Goal: Task Accomplishment & Management: Use online tool/utility

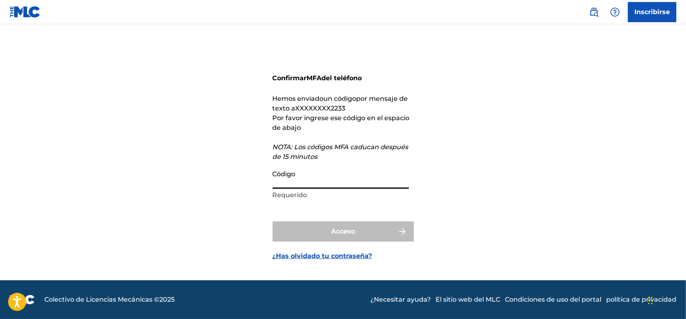
click at [311, 175] on input "Código" at bounding box center [341, 177] width 136 height 23
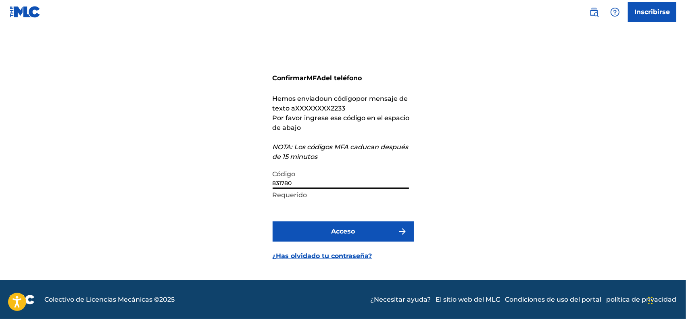
type input "831780"
click at [360, 226] on button "Acceso" at bounding box center [343, 231] width 141 height 20
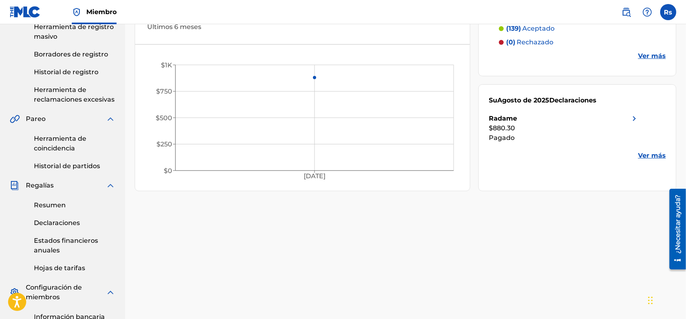
scroll to position [151, 0]
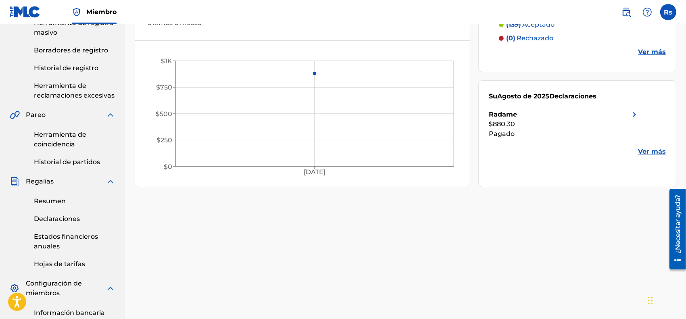
click at [630, 113] on img at bounding box center [635, 115] width 10 height 10
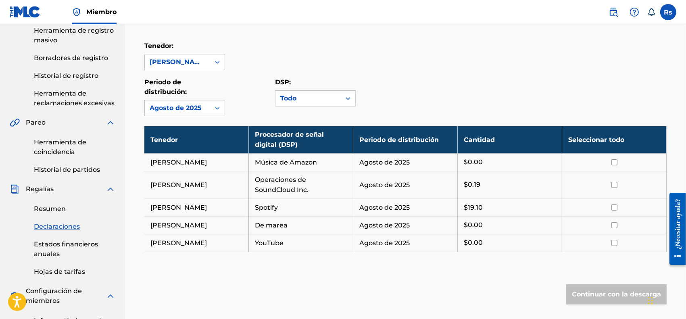
scroll to position [202, 0]
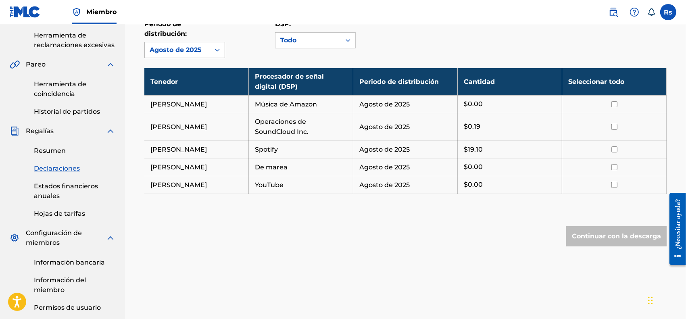
click at [175, 54] on div "Agosto de 2025" at bounding box center [178, 50] width 56 height 10
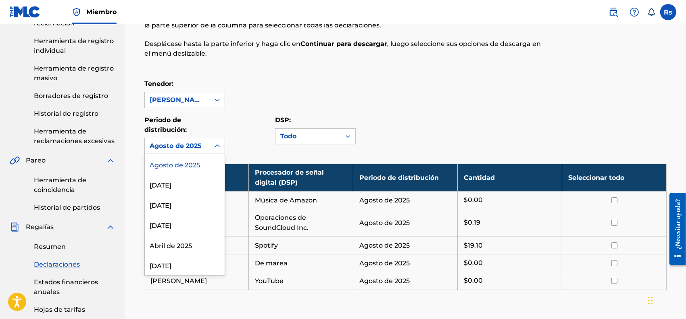
scroll to position [0, 0]
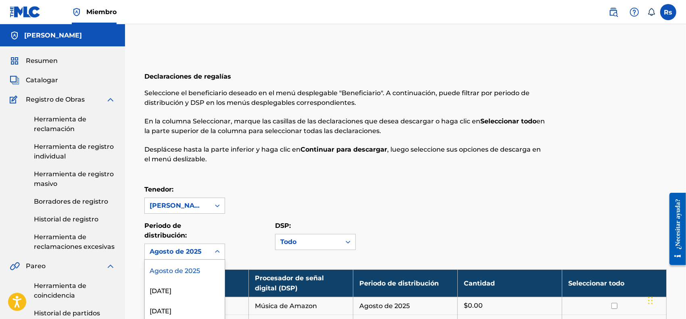
click at [56, 61] on font "Resumen" at bounding box center [42, 61] width 32 height 8
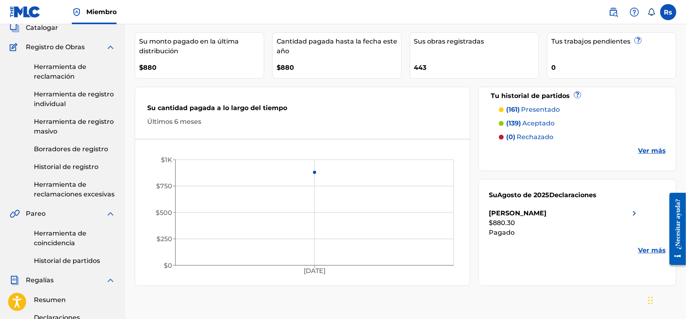
scroll to position [101, 0]
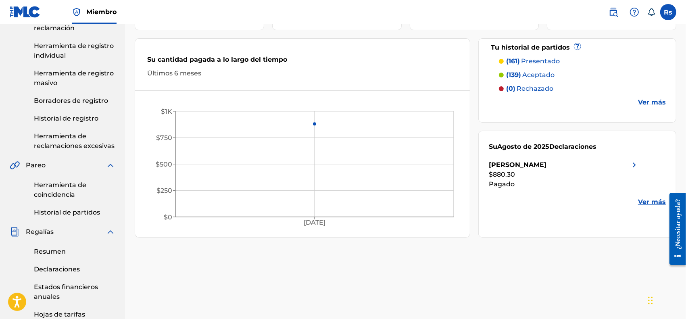
click at [653, 202] on font "Ver más" at bounding box center [652, 202] width 28 height 8
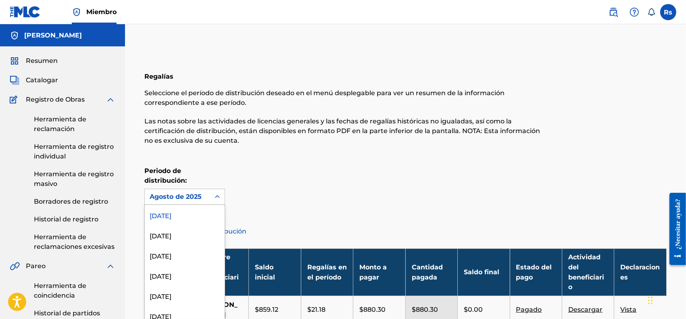
click at [171, 197] on div "Agosto de 2025" at bounding box center [177, 196] width 65 height 15
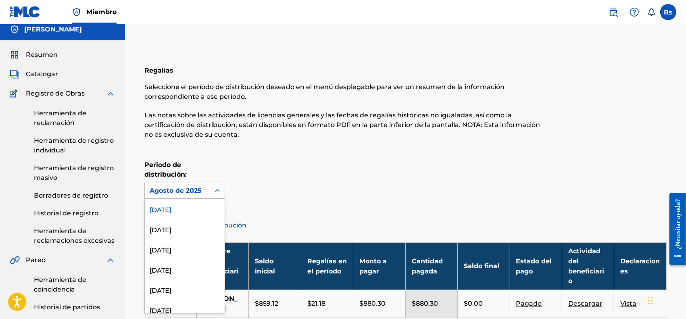
scroll to position [7, 0]
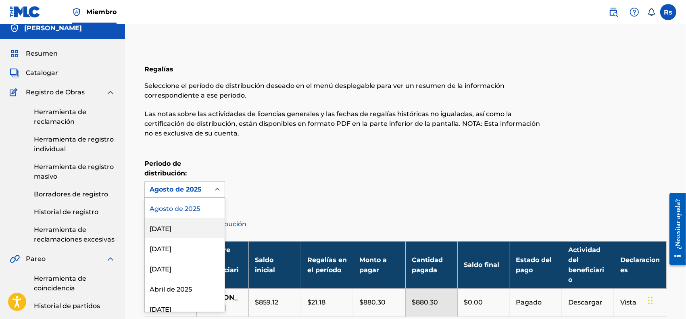
click at [186, 233] on div "[DATE]" at bounding box center [185, 228] width 80 height 20
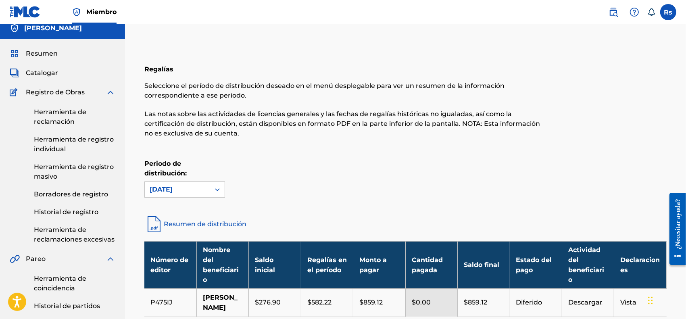
click at [47, 54] on font "Resumen" at bounding box center [42, 54] width 32 height 8
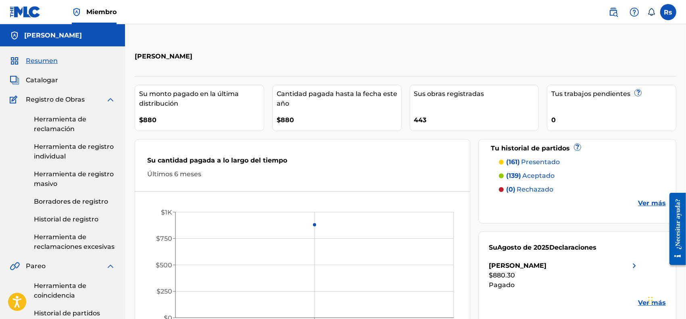
scroll to position [50, 0]
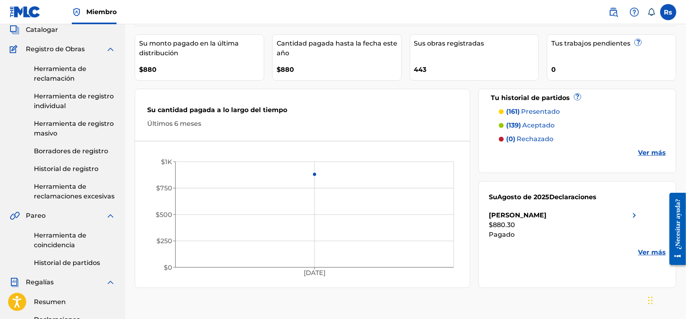
click at [68, 240] on link "Herramienta de coincidencia" at bounding box center [74, 240] width 81 height 19
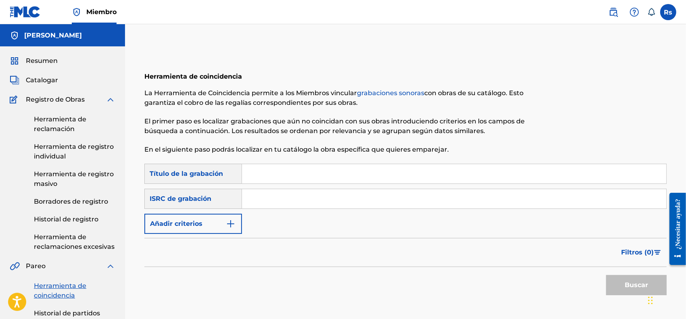
click at [272, 177] on input "Formulario de búsqueda" at bounding box center [454, 173] width 424 height 19
paste input "Electric Eden"
type input "Electric Eden"
click at [278, 202] on input "Formulario de búsqueda" at bounding box center [454, 198] width 424 height 19
paste input "GBMA22447254"
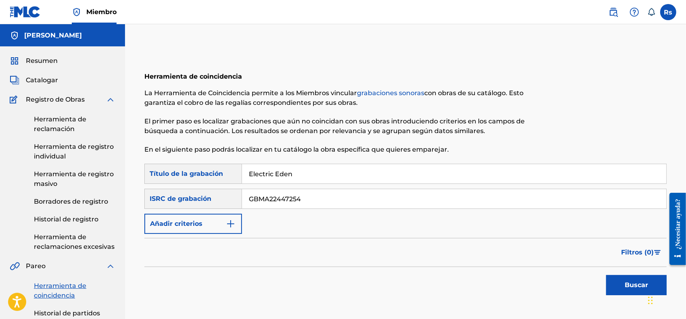
type input "GBMA22447254"
click at [634, 277] on button "Buscar" at bounding box center [636, 285] width 61 height 20
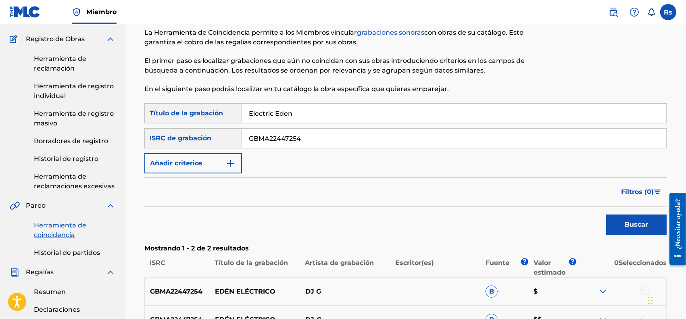
scroll to position [151, 0]
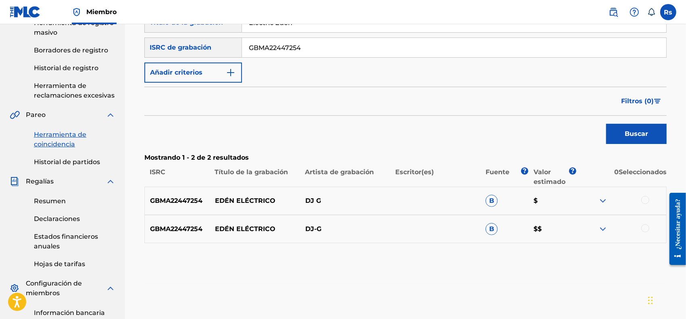
click at [605, 200] on img at bounding box center [603, 201] width 10 height 10
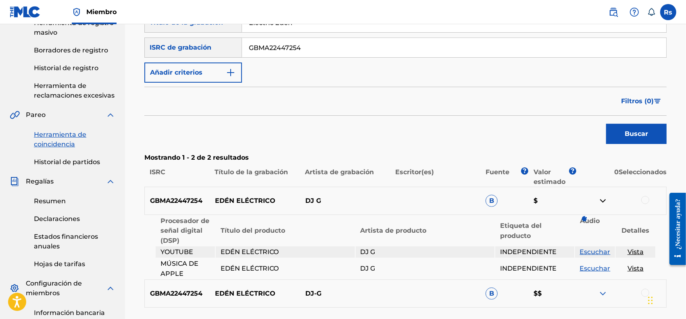
click at [604, 199] on img at bounding box center [603, 201] width 10 height 10
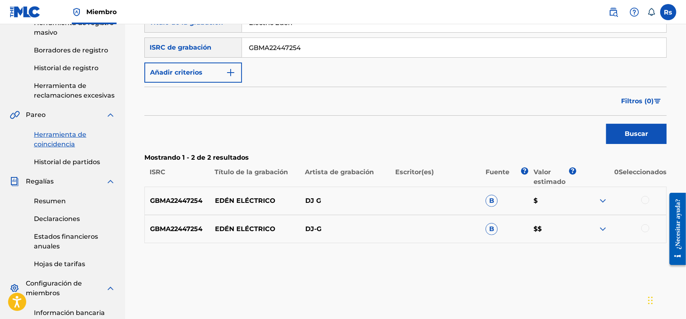
drag, startPoint x: 650, startPoint y: 199, endPoint x: 653, endPoint y: 204, distance: 5.4
click at [651, 199] on div at bounding box center [621, 201] width 90 height 10
click at [645, 196] on div at bounding box center [645, 200] width 8 height 8
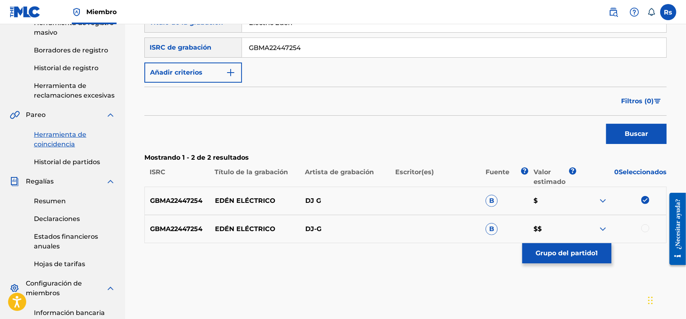
click at [645, 225] on div at bounding box center [645, 228] width 8 height 8
click at [646, 230] on img at bounding box center [645, 228] width 8 height 8
click at [642, 227] on div at bounding box center [645, 228] width 8 height 8
click at [599, 253] on button "Grupo del partido 1" at bounding box center [566, 253] width 89 height 20
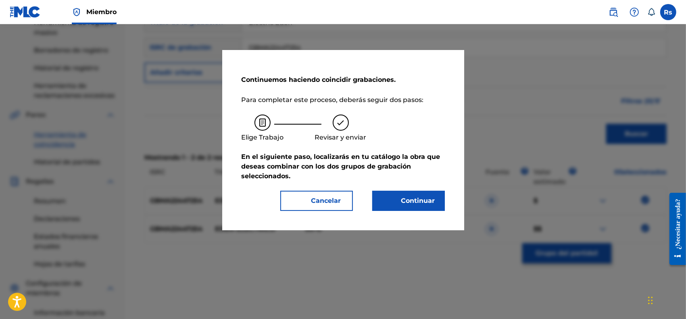
click at [403, 196] on font "Continuar" at bounding box center [414, 201] width 44 height 10
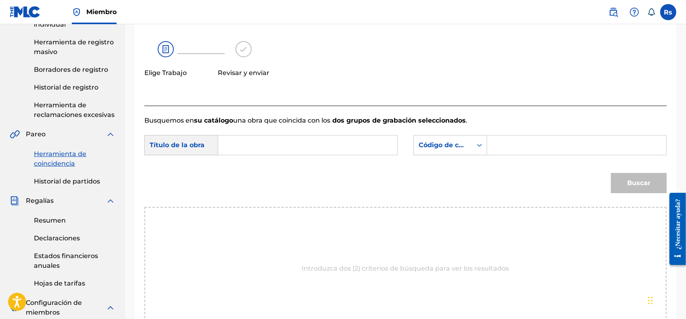
scroll to position [46, 0]
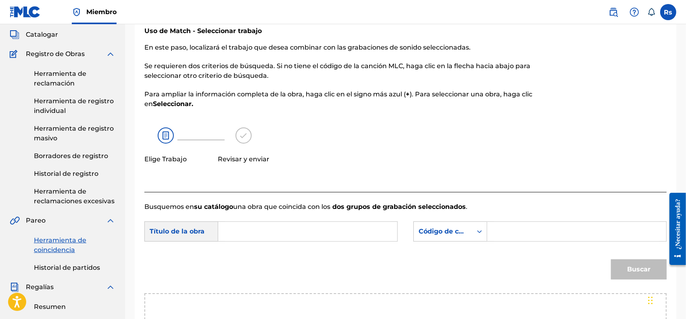
paste input "Electric Eden"
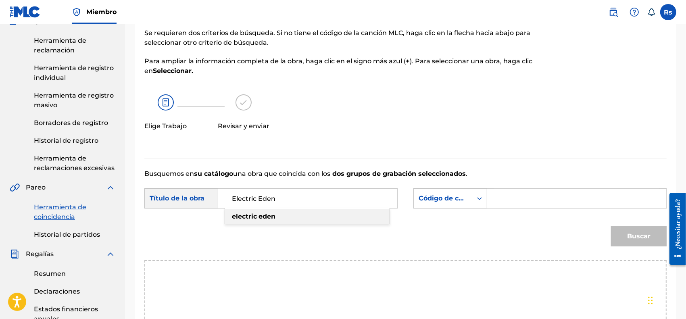
scroll to position [96, 0]
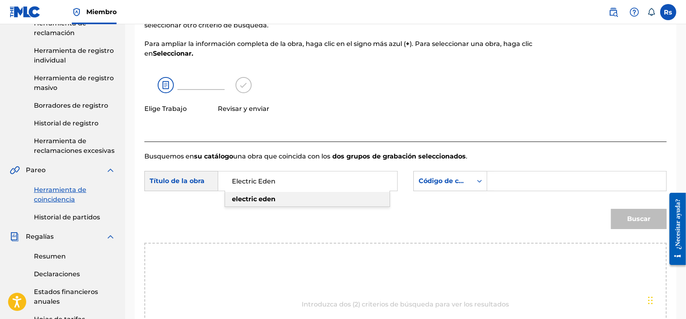
type input "Electric Eden"
click at [630, 218] on div "Buscar" at bounding box center [637, 217] width 60 height 32
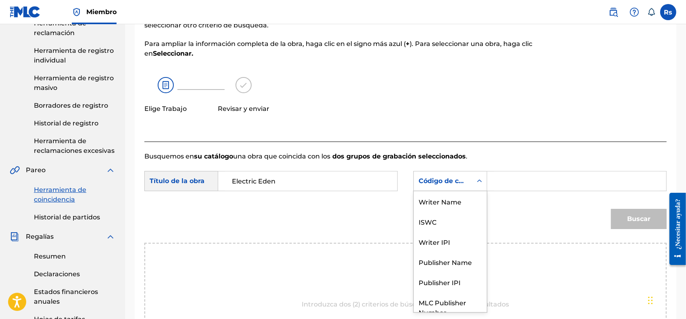
click at [466, 178] on font "Código de canción MLC" at bounding box center [458, 181] width 79 height 8
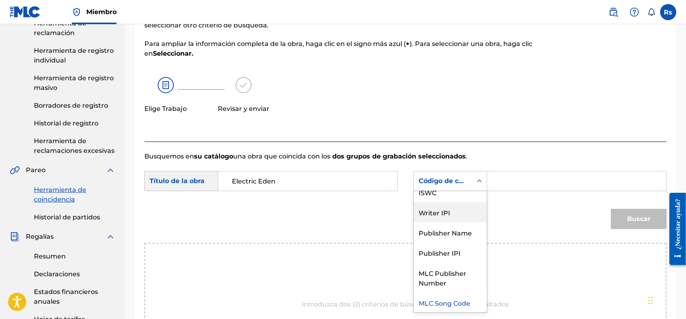
scroll to position [0, 0]
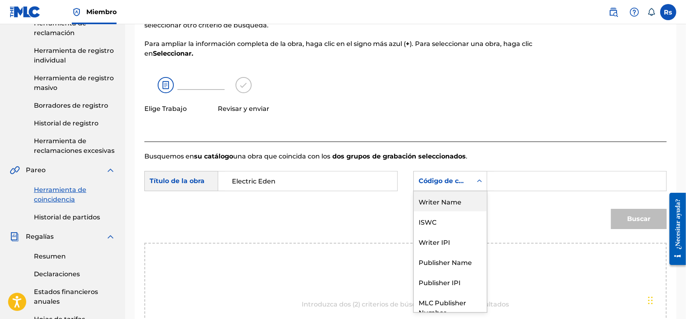
click at [456, 200] on div "Writer Name" at bounding box center [450, 201] width 73 height 20
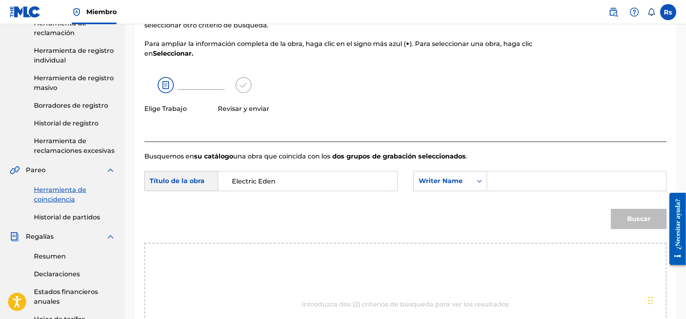
click at [516, 184] on input "Formulario de búsqueda" at bounding box center [576, 180] width 165 height 19
type input "[PERSON_NAME]"
click at [632, 209] on button "Buscar" at bounding box center [639, 219] width 56 height 20
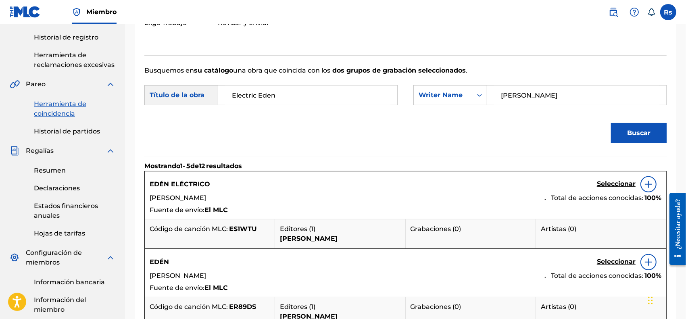
scroll to position [247, 0]
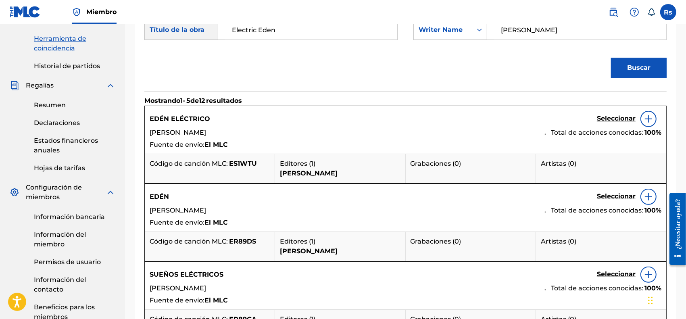
click at [608, 117] on font "Seleccionar" at bounding box center [616, 119] width 39 height 8
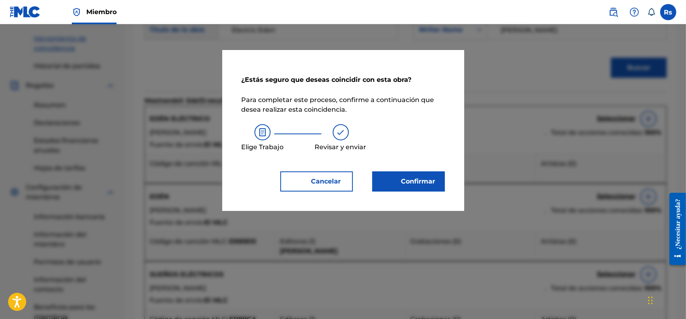
click at [409, 178] on font "Confirmar" at bounding box center [418, 181] width 34 height 8
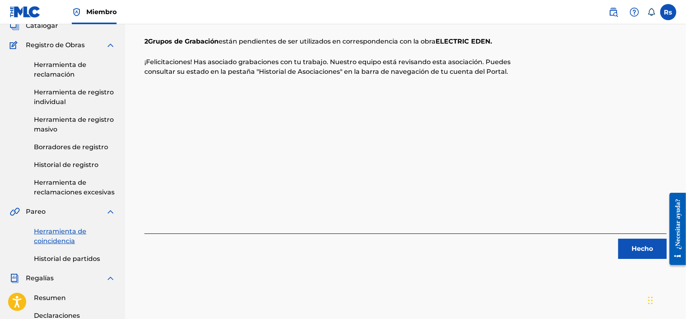
scroll to position [0, 0]
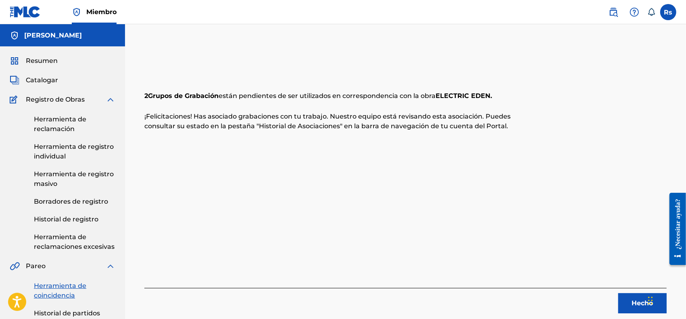
click at [630, 303] on button "Hecho" at bounding box center [642, 303] width 48 height 20
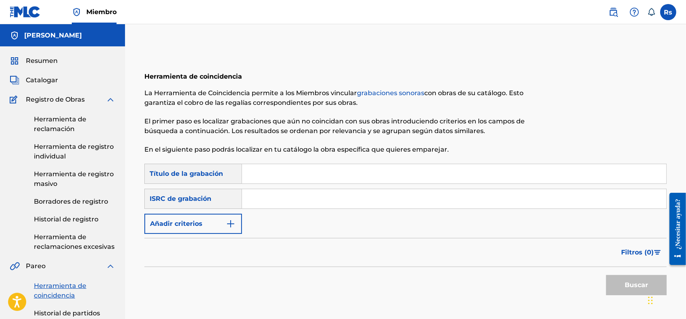
click at [263, 175] on input "Formulario de búsqueda" at bounding box center [454, 173] width 424 height 19
paste input "Eon"
type input "Eon"
click at [265, 198] on input "Formulario de búsqueda" at bounding box center [454, 198] width 424 height 19
paste input "GBMA22447255"
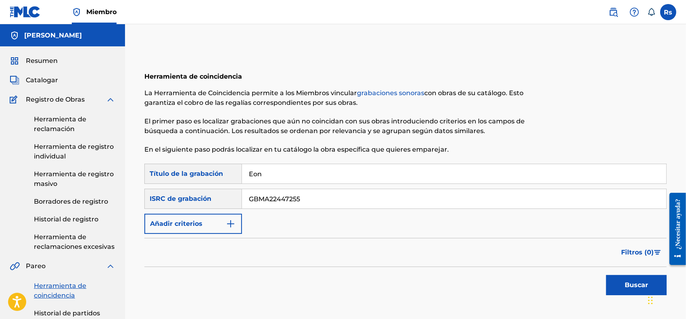
type input "GBMA22447255"
click at [638, 289] on font "Buscar" at bounding box center [636, 285] width 23 height 10
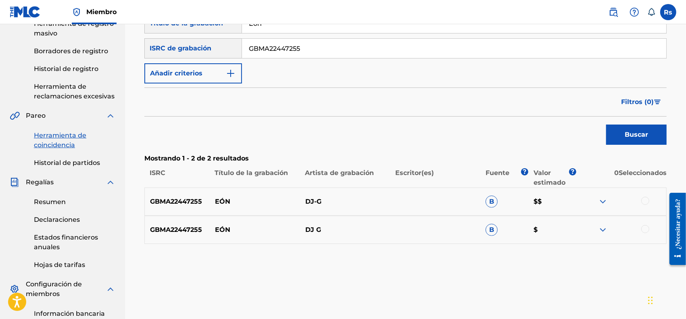
scroll to position [151, 0]
click at [647, 198] on div at bounding box center [645, 200] width 8 height 8
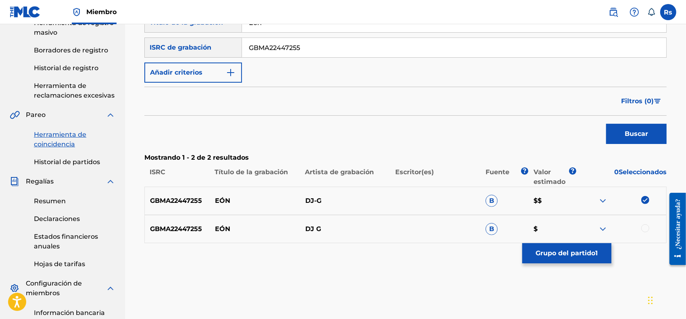
click at [646, 226] on div at bounding box center [645, 228] width 8 height 8
click at [567, 253] on font "Grupo del partido" at bounding box center [566, 253] width 60 height 8
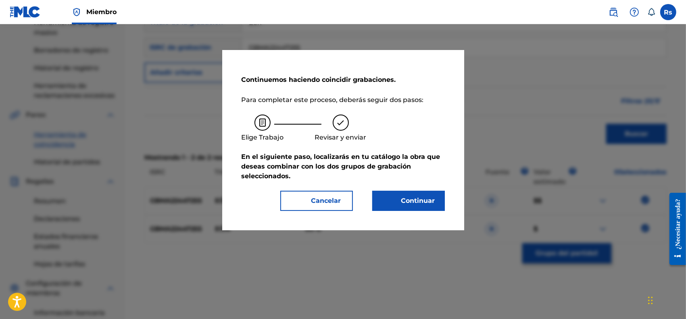
click at [410, 198] on font "Continuar" at bounding box center [418, 201] width 34 height 8
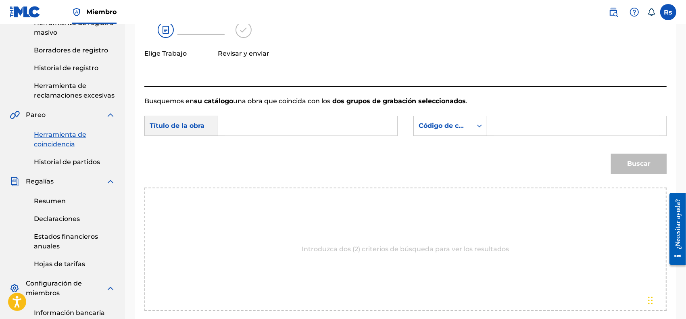
click at [322, 118] on input "Formulario de búsqueda" at bounding box center [307, 125] width 165 height 19
paste input "Eon"
type input "Eon"
click at [453, 122] on font "Código de canción MLC" at bounding box center [458, 126] width 79 height 8
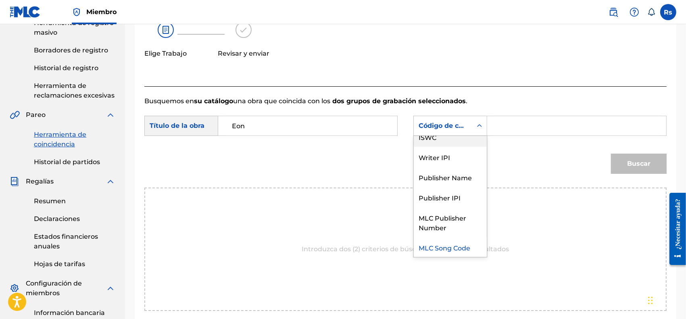
scroll to position [0, 0]
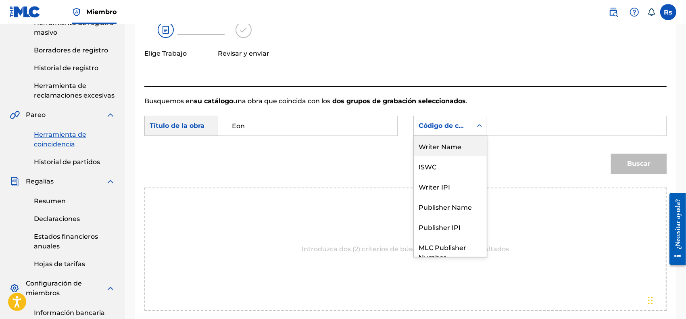
click at [463, 149] on div "Writer Name" at bounding box center [450, 146] width 73 height 20
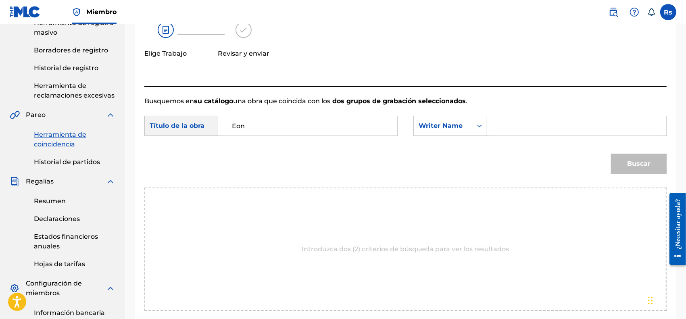
click at [505, 125] on input "Formulario de búsqueda" at bounding box center [576, 125] width 165 height 19
type input "[PERSON_NAME]"
click at [641, 162] on font "Buscar" at bounding box center [638, 164] width 23 height 8
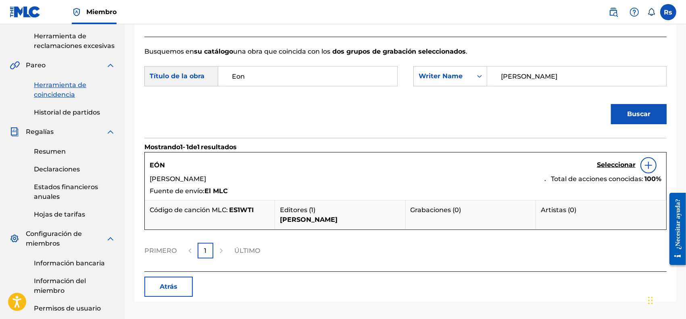
scroll to position [202, 0]
click at [651, 167] on img at bounding box center [649, 165] width 10 height 10
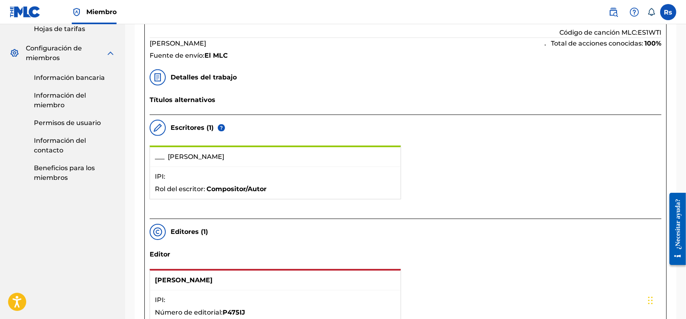
scroll to position [235, 0]
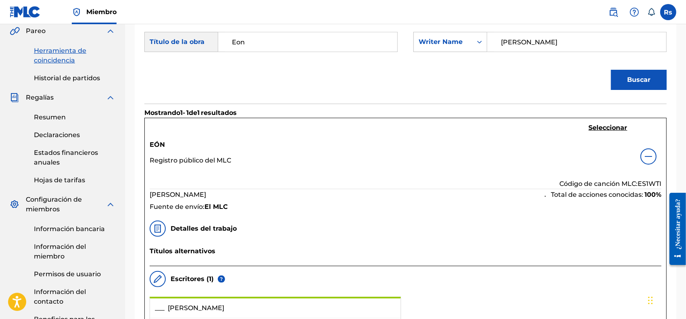
click at [644, 158] on img at bounding box center [649, 157] width 10 height 10
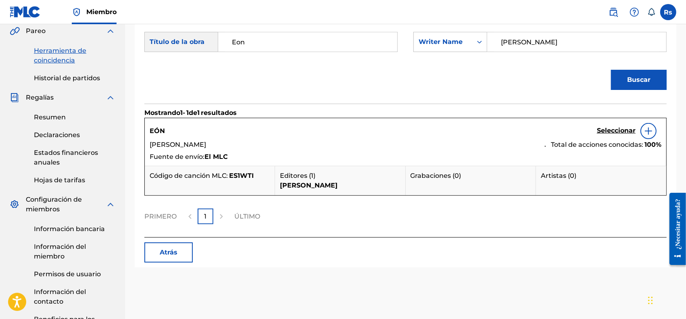
click at [614, 134] on h5 "Seleccionar" at bounding box center [616, 131] width 39 height 10
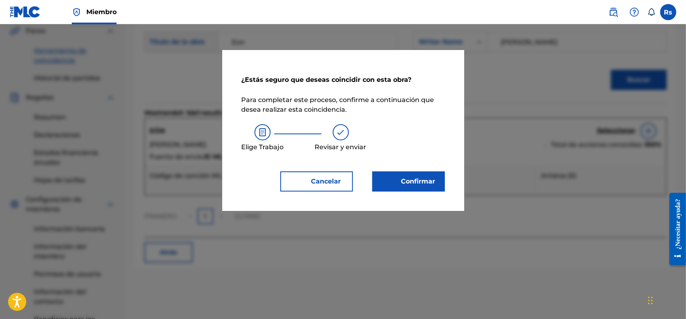
click at [406, 184] on font "Confirmar" at bounding box center [418, 181] width 34 height 8
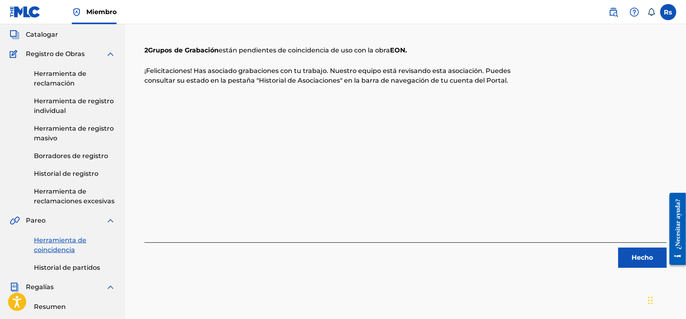
scroll to position [101, 0]
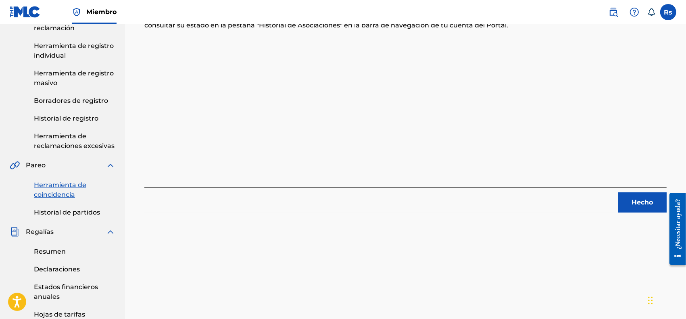
click at [638, 203] on font "Hecho" at bounding box center [642, 202] width 21 height 8
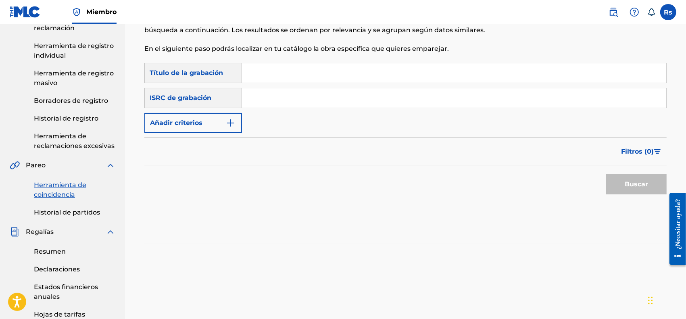
click at [257, 75] on input "Formulario de búsqueda" at bounding box center [454, 72] width 424 height 19
paste input "Unik"
type input "Unik"
click at [275, 90] on input "Formulario de búsqueda" at bounding box center [454, 97] width 424 height 19
paste input "GBMA22447256"
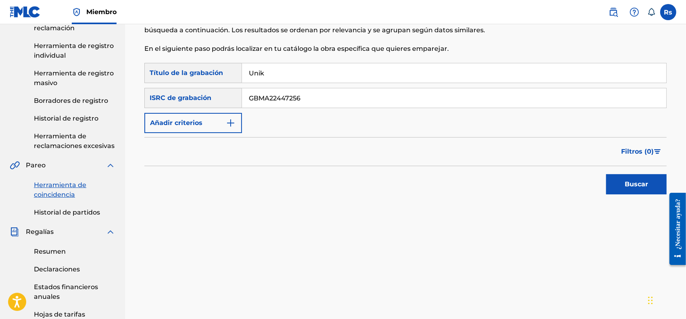
type input "GBMA22447256"
click at [631, 182] on font "Buscar" at bounding box center [636, 184] width 23 height 8
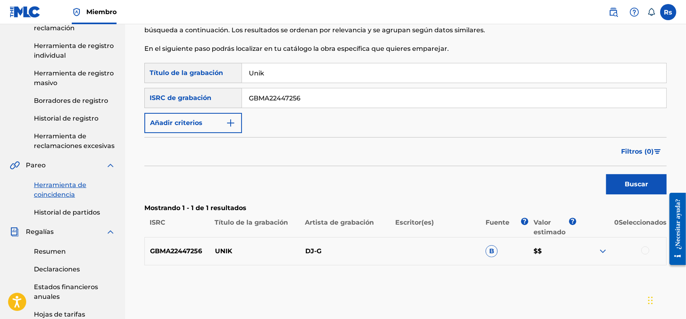
click at [645, 249] on div at bounding box center [645, 250] width 8 height 8
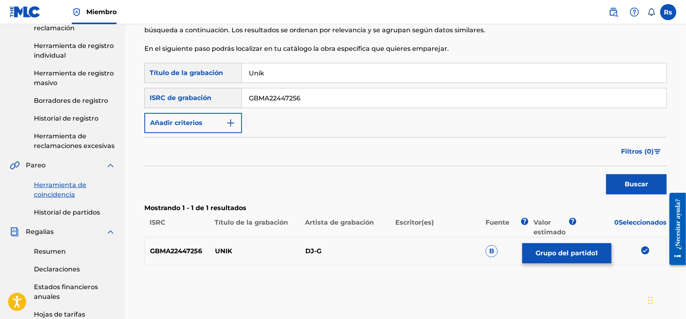
click at [581, 254] on font "Grupo del partido" at bounding box center [566, 253] width 60 height 8
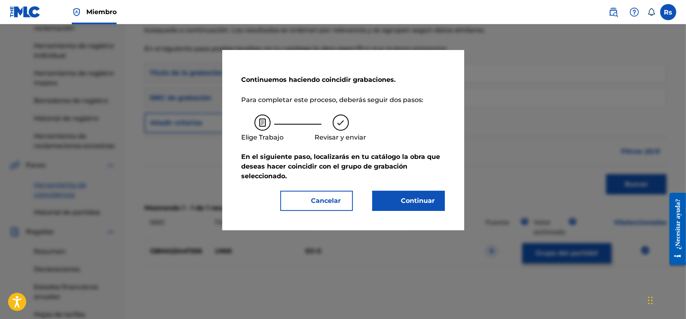
click at [415, 200] on font "Continuar" at bounding box center [418, 201] width 34 height 8
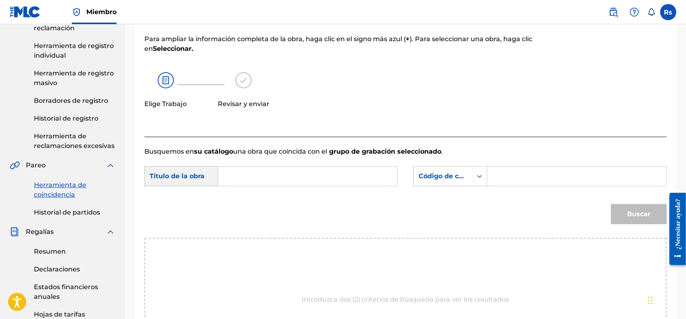
click at [315, 172] on input "Formulario de búsqueda" at bounding box center [307, 176] width 165 height 19
paste input "Unik"
type input "Unik"
click at [478, 183] on div "Formulario de búsqueda" at bounding box center [479, 176] width 15 height 15
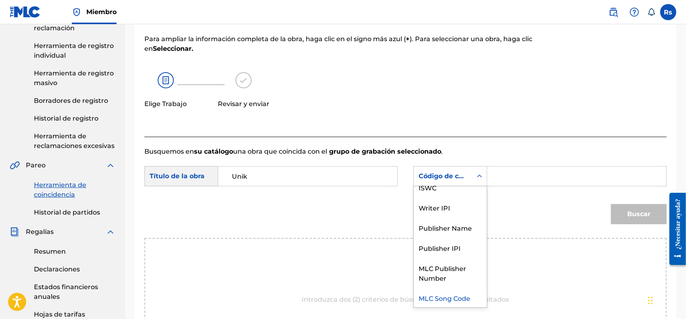
scroll to position [0, 0]
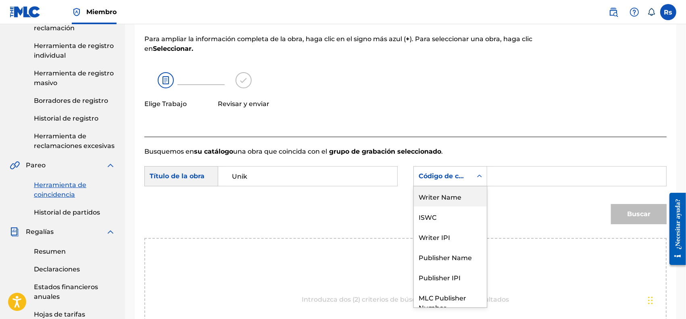
click at [453, 198] on div "Writer Name" at bounding box center [450, 196] width 73 height 20
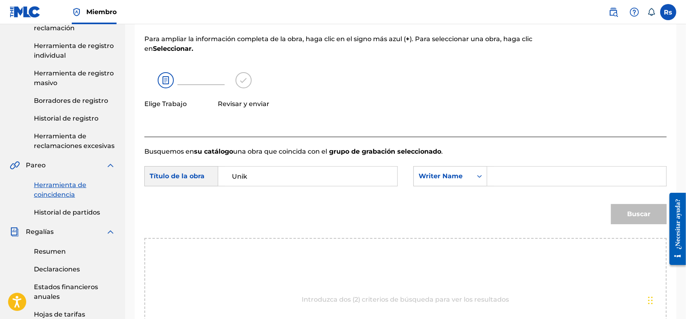
click at [517, 178] on input "Formulario de búsqueda" at bounding box center [576, 176] width 165 height 19
type input "[PERSON_NAME]"
click at [645, 213] on font "Buscar" at bounding box center [638, 214] width 23 height 8
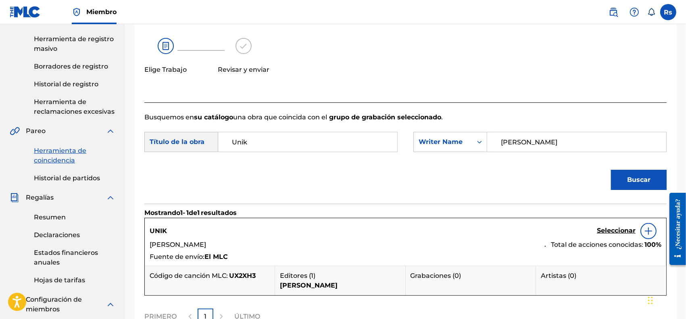
scroll to position [202, 0]
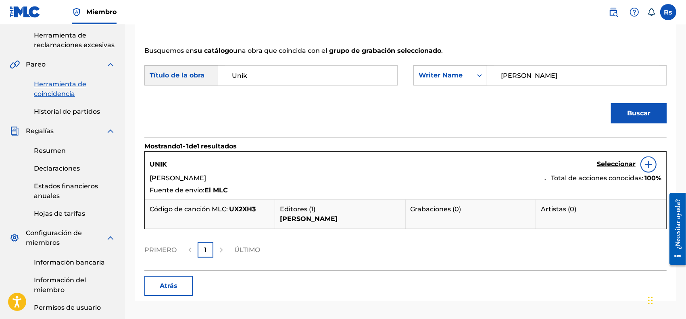
click at [626, 164] on font "Seleccionar" at bounding box center [616, 164] width 39 height 8
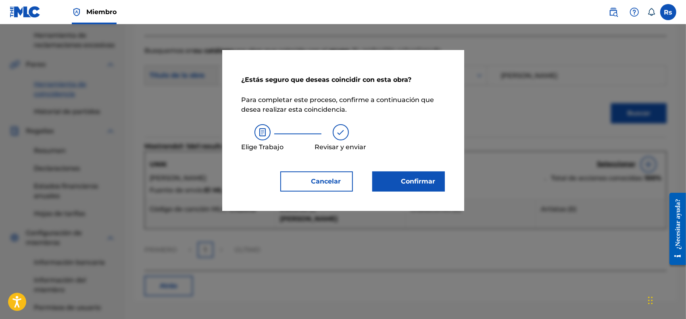
click at [421, 186] on font "Confirmar" at bounding box center [413, 182] width 44 height 10
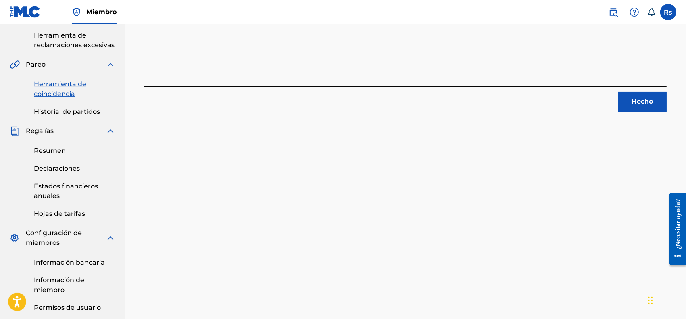
click at [644, 99] on font "Hecho" at bounding box center [642, 102] width 21 height 8
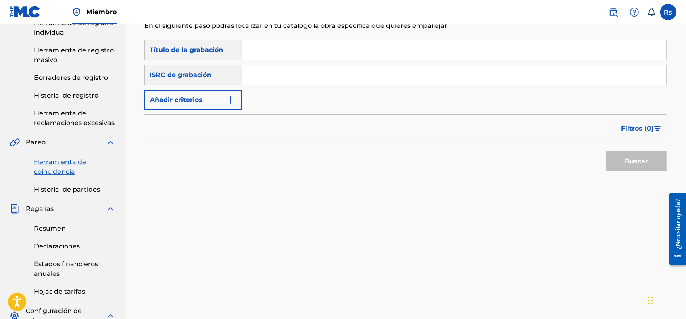
scroll to position [50, 0]
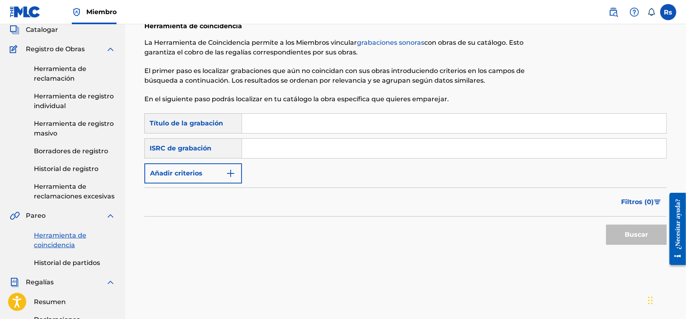
click at [277, 121] on input "Formulario de búsqueda" at bounding box center [454, 123] width 424 height 19
paste input "Sona"
type input "Sona"
click at [273, 144] on input "Formulario de búsqueda" at bounding box center [454, 148] width 424 height 19
paste input "GBMA22447257"
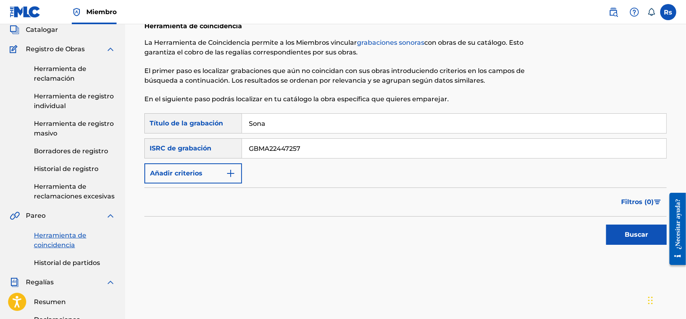
type input "GBMA22447257"
click at [632, 235] on font "Buscar" at bounding box center [636, 235] width 23 height 8
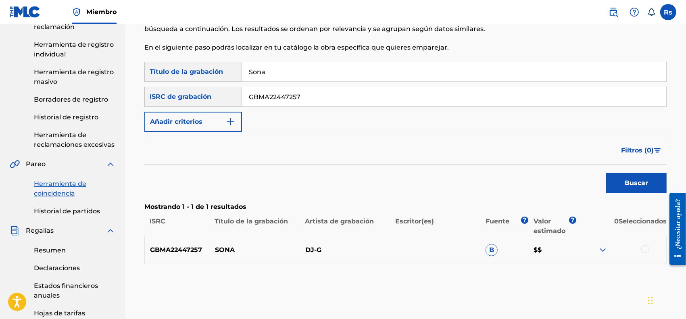
scroll to position [151, 0]
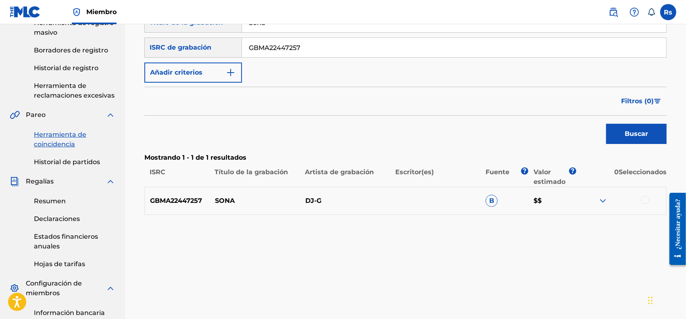
click at [645, 198] on div at bounding box center [645, 200] width 8 height 8
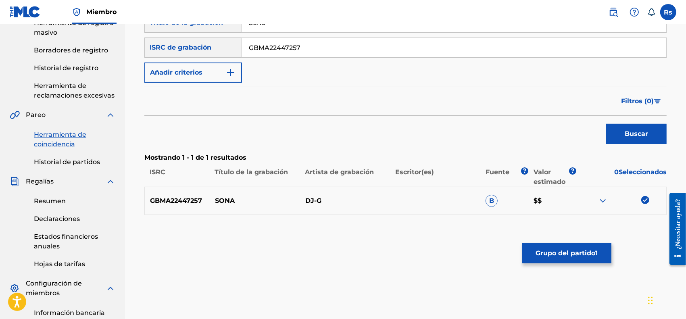
click at [572, 253] on font "Grupo del partido" at bounding box center [566, 253] width 60 height 8
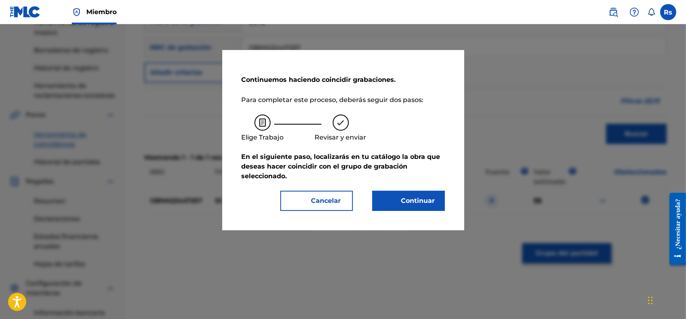
click at [410, 202] on font "Continuar" at bounding box center [418, 201] width 34 height 8
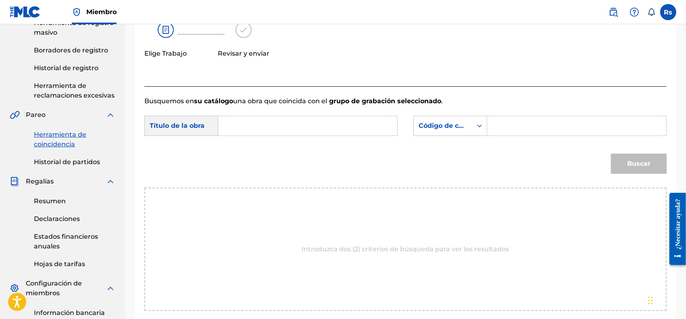
click at [323, 125] on input "Formulario de búsqueda" at bounding box center [307, 125] width 165 height 19
paste input "Sona"
type input "Sona"
click at [455, 120] on div "Código de canción MLC" at bounding box center [443, 125] width 58 height 15
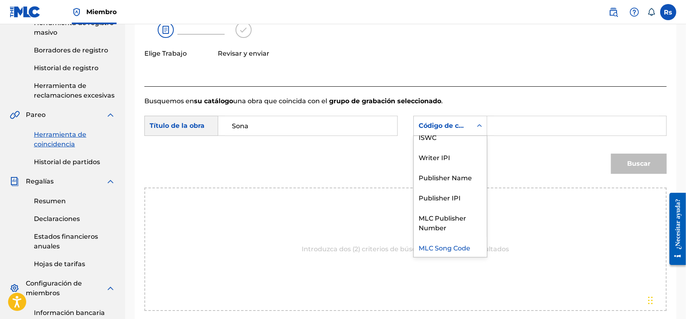
scroll to position [0, 0]
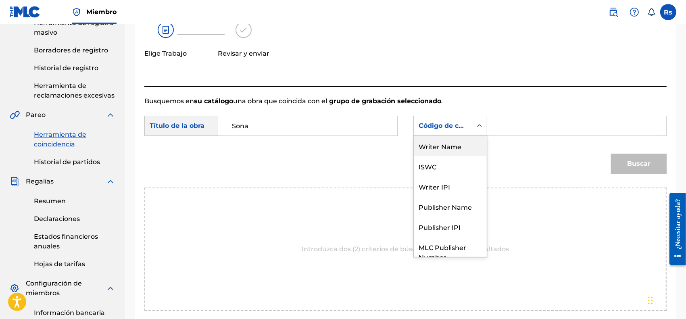
click at [455, 146] on div "Writer Name" at bounding box center [450, 146] width 73 height 20
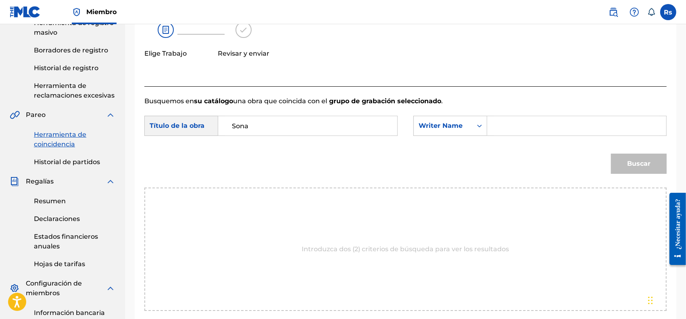
click at [496, 124] on input "Formulario de búsqueda" at bounding box center [576, 125] width 165 height 19
type input "[PERSON_NAME]"
click at [619, 163] on button "Buscar" at bounding box center [639, 164] width 56 height 20
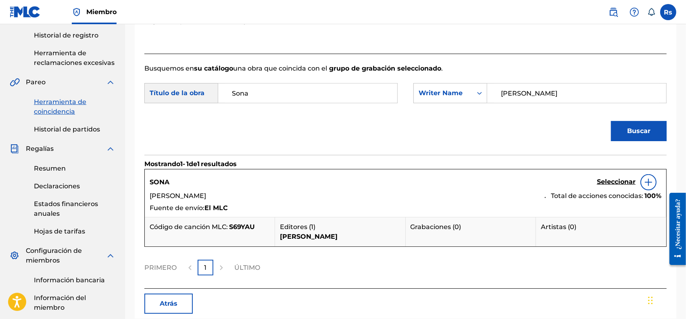
scroll to position [202, 0]
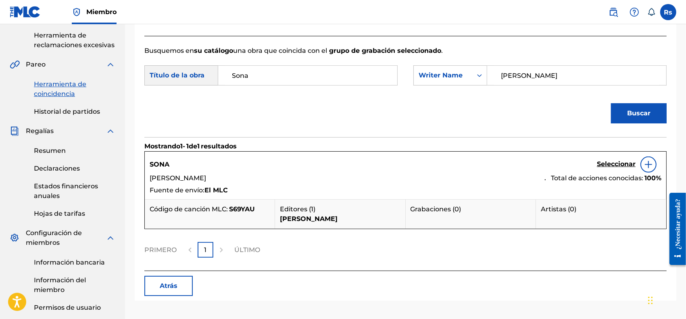
click at [620, 160] on font "Seleccionar" at bounding box center [616, 164] width 39 height 8
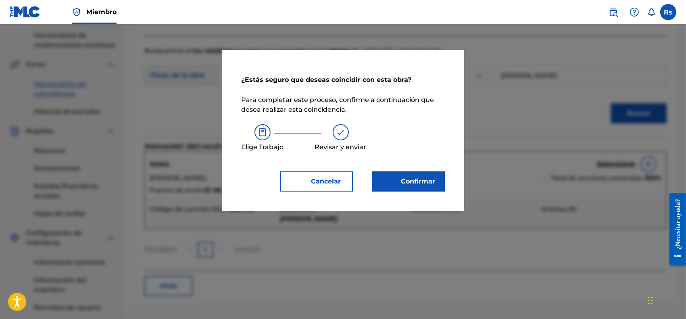
click at [440, 186] on button "Confirmar" at bounding box center [408, 181] width 73 height 20
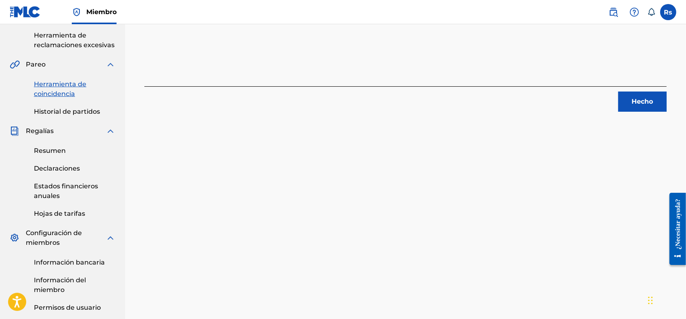
click at [656, 106] on button "Hecho" at bounding box center [642, 102] width 48 height 20
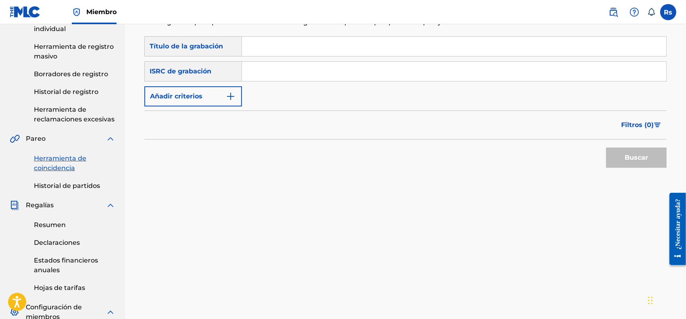
scroll to position [0, 0]
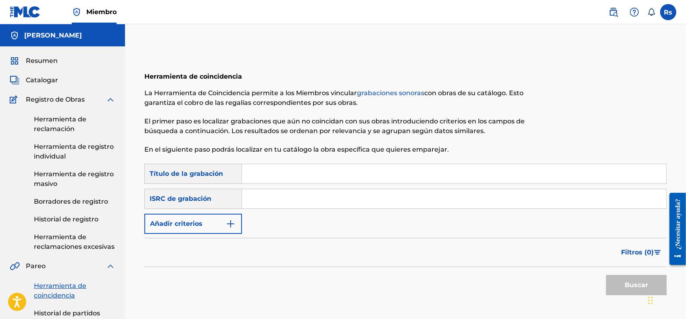
drag, startPoint x: 264, startPoint y: 167, endPoint x: 267, endPoint y: 170, distance: 4.6
click at [265, 168] on input "Formulario de búsqueda" at bounding box center [454, 173] width 424 height 19
paste input "Nexus"
type input "Nexus"
click at [309, 192] on input "Formulario de búsqueda" at bounding box center [454, 198] width 424 height 19
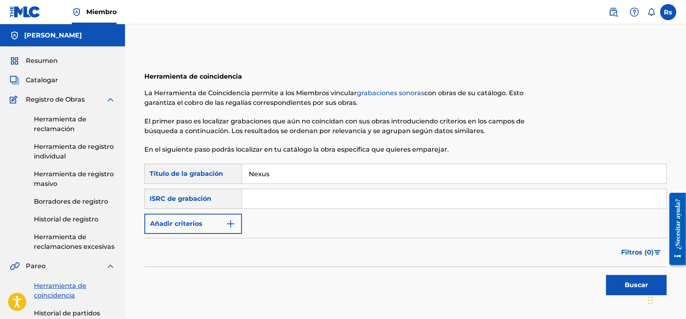
paste input "GBMA22447258"
type input "GBMA22447258"
click at [628, 287] on font "Buscar" at bounding box center [636, 285] width 23 height 8
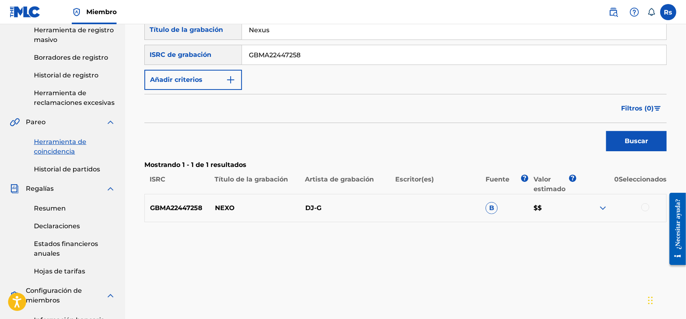
scroll to position [202, 0]
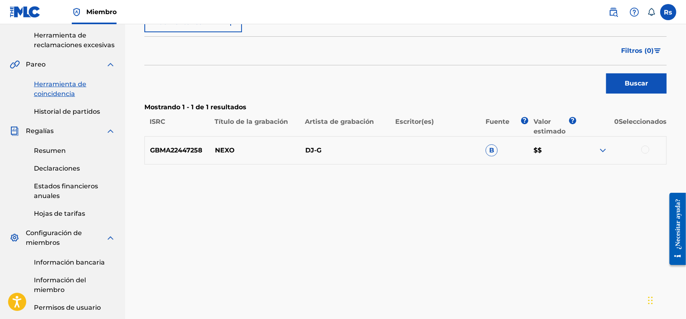
click at [649, 148] on div at bounding box center [645, 150] width 8 height 8
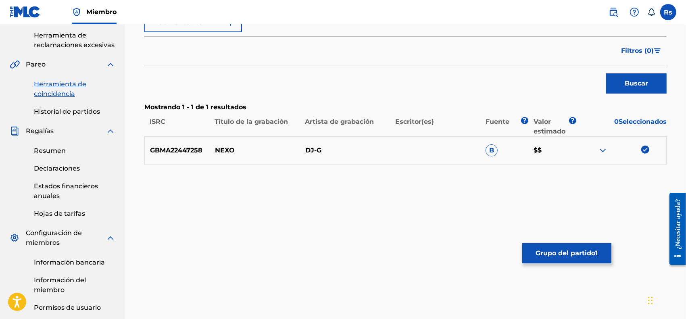
click at [594, 251] on font "Grupo del partido" at bounding box center [566, 253] width 60 height 8
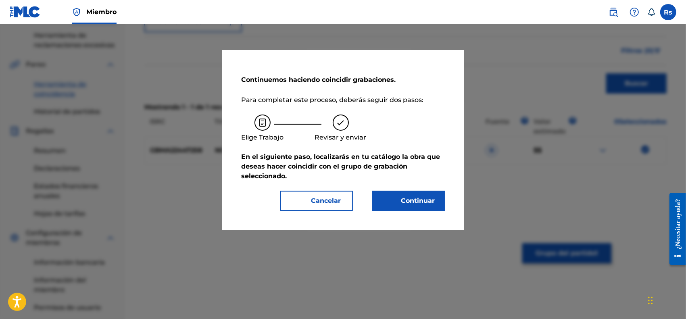
click at [413, 203] on font "Continuar" at bounding box center [418, 201] width 34 height 8
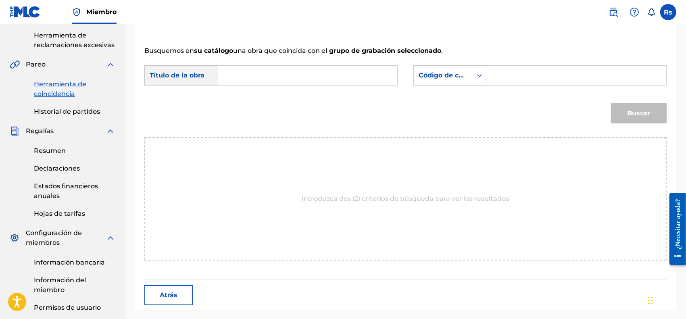
click at [333, 80] on input "Formulario de búsqueda" at bounding box center [307, 75] width 165 height 19
paste input "Nexus"
type input "Nexus"
click at [477, 80] on div "Formulario de búsqueda" at bounding box center [479, 75] width 15 height 15
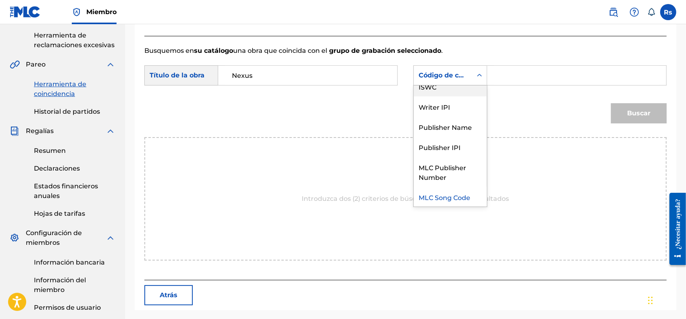
scroll to position [0, 0]
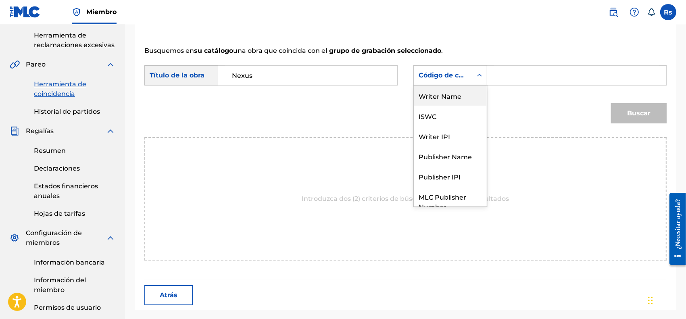
drag, startPoint x: 465, startPoint y: 93, endPoint x: 491, endPoint y: 87, distance: 26.9
click at [465, 93] on div "Writer Name" at bounding box center [450, 96] width 73 height 20
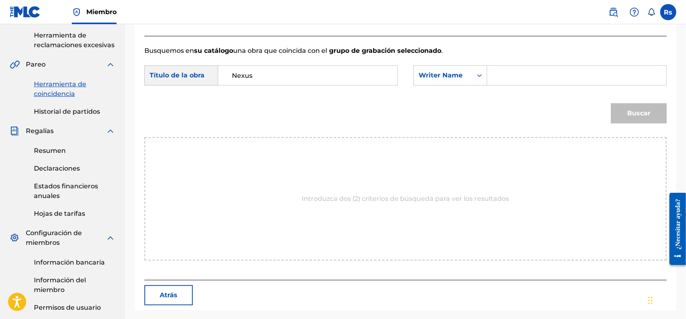
click at [506, 79] on input "Formulario de búsqueda" at bounding box center [576, 75] width 165 height 19
type input "[PERSON_NAME]"
click at [636, 110] on font "Buscar" at bounding box center [638, 113] width 23 height 8
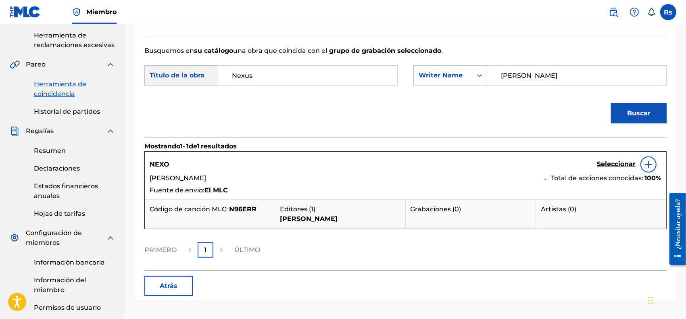
click at [627, 161] on font "Seleccionar" at bounding box center [616, 164] width 39 height 8
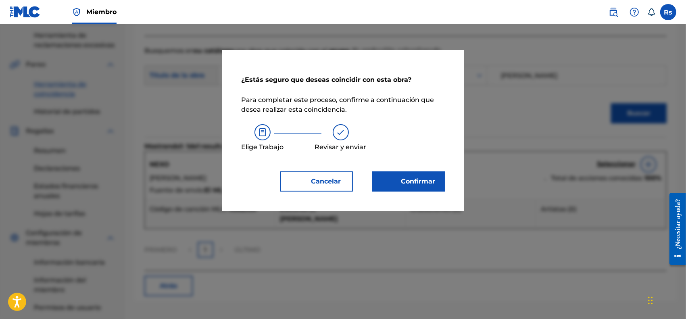
click at [416, 186] on font "Confirmar" at bounding box center [413, 182] width 44 height 10
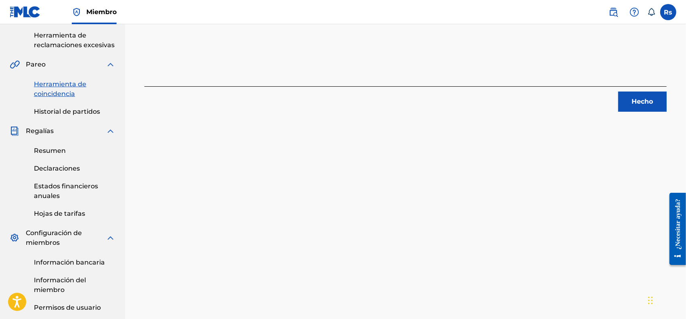
click at [646, 106] on font "Hecho" at bounding box center [642, 102] width 21 height 10
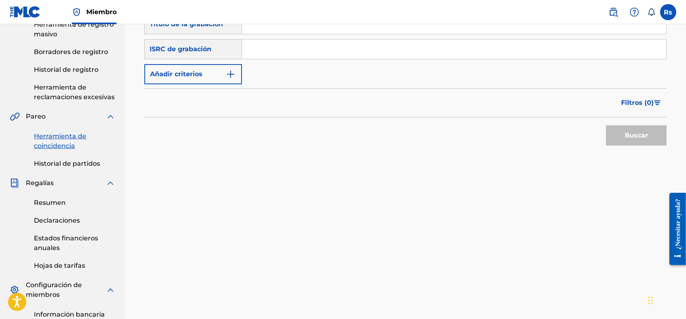
scroll to position [101, 0]
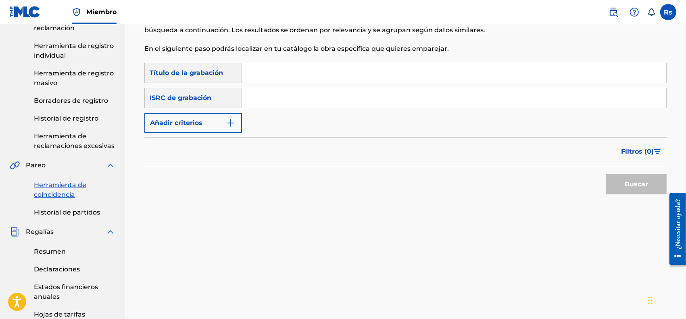
click at [340, 79] on input "Formulario de búsqueda" at bounding box center [454, 72] width 424 height 19
paste input "Kairos"
type input "Kairos"
click at [262, 96] on input "Formulario de búsqueda" at bounding box center [454, 97] width 424 height 19
paste input "GBMA22447259"
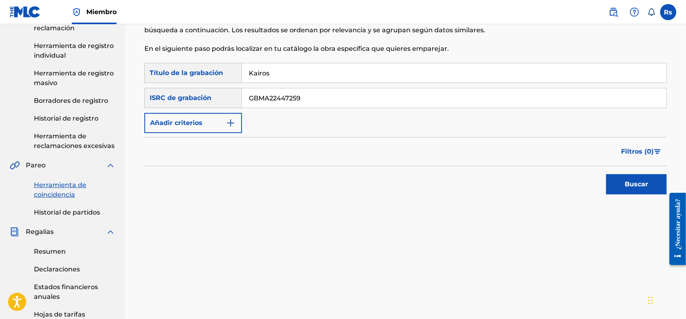
type input "GBMA22447259"
click at [630, 179] on button "Buscar" at bounding box center [636, 184] width 61 height 20
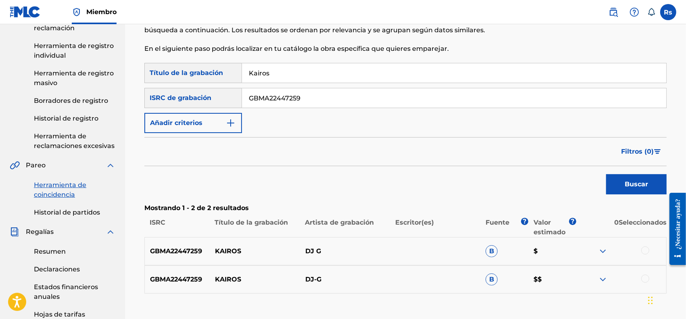
scroll to position [151, 0]
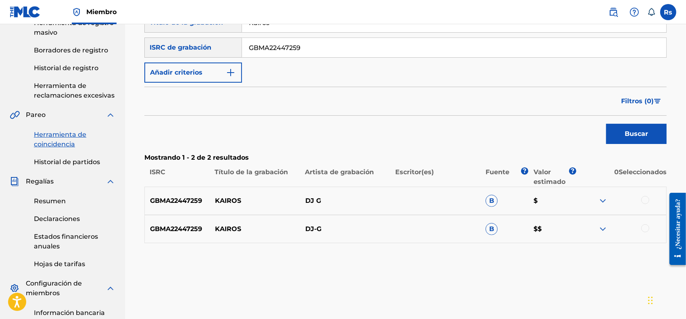
click at [647, 198] on div at bounding box center [645, 200] width 8 height 8
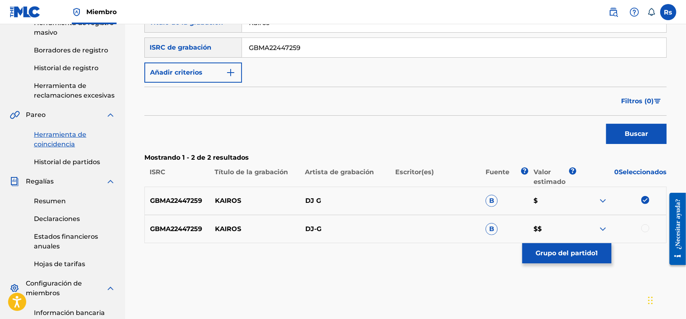
click at [648, 231] on div at bounding box center [645, 228] width 8 height 8
click at [604, 200] on img at bounding box center [603, 201] width 10 height 10
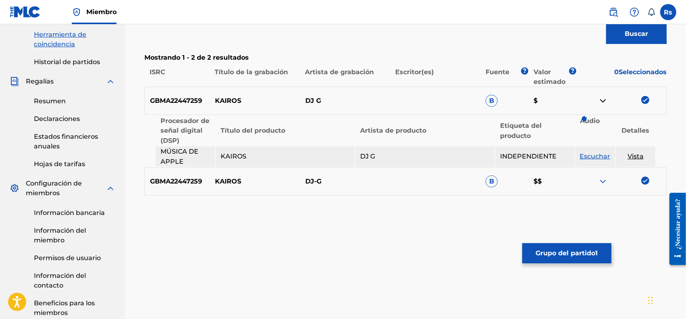
scroll to position [252, 0]
click at [599, 179] on img at bounding box center [603, 181] width 10 height 10
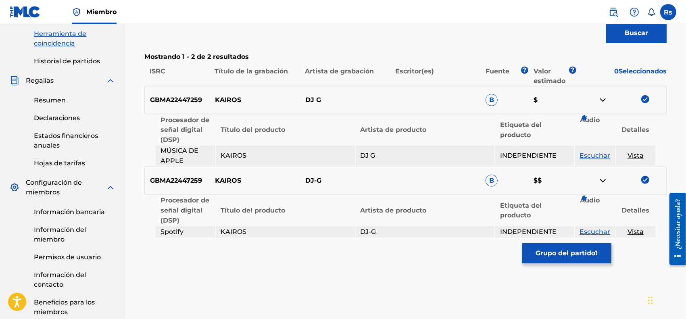
click at [565, 252] on font "Grupo del partido" at bounding box center [566, 253] width 60 height 8
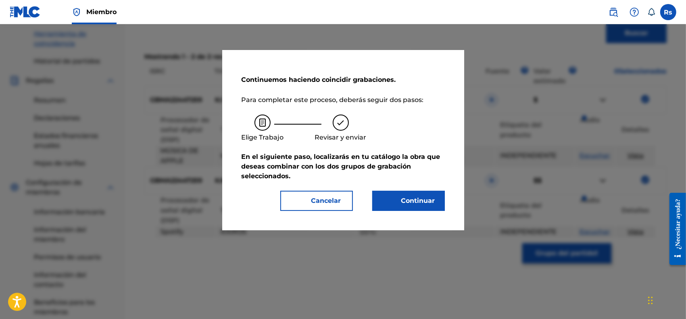
click at [416, 203] on font "Continuar" at bounding box center [418, 201] width 34 height 8
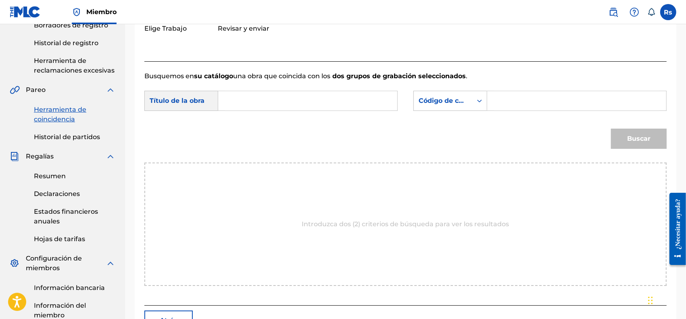
scroll to position [101, 0]
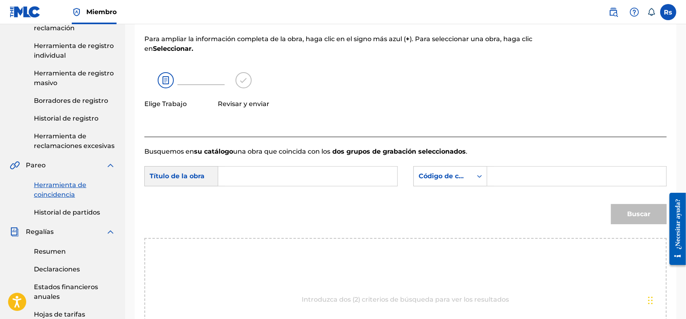
click at [253, 181] on input "Formulario de búsqueda" at bounding box center [307, 176] width 165 height 19
paste input "Kairos"
type input "Kairos"
click at [464, 176] on font "Código de canción MLC" at bounding box center [458, 176] width 79 height 8
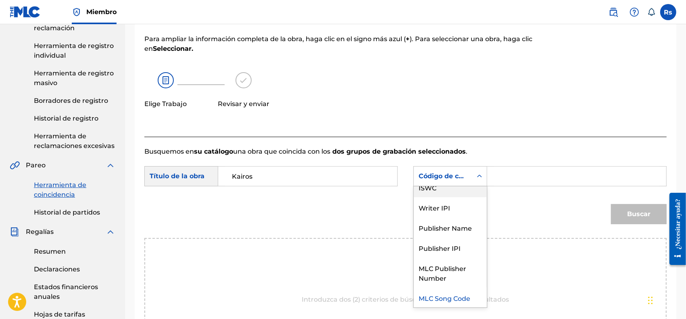
scroll to position [0, 0]
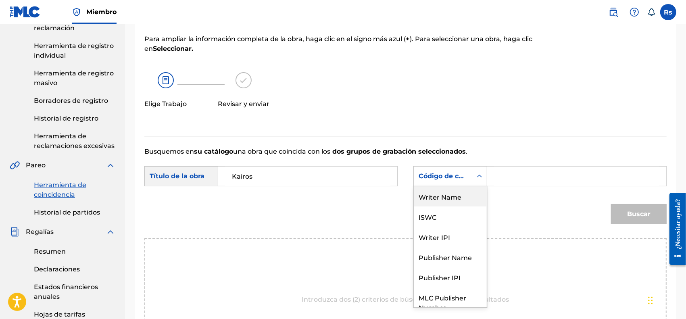
drag, startPoint x: 449, startPoint y: 194, endPoint x: 473, endPoint y: 188, distance: 25.0
click at [450, 194] on div "Writer Name" at bounding box center [450, 196] width 73 height 20
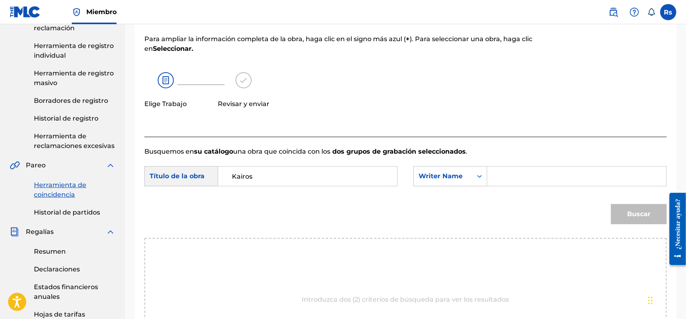
click at [513, 175] on input "Formulario de búsqueda" at bounding box center [576, 176] width 165 height 19
type input "[PERSON_NAME]"
click at [636, 218] on font "Buscar" at bounding box center [638, 214] width 23 height 10
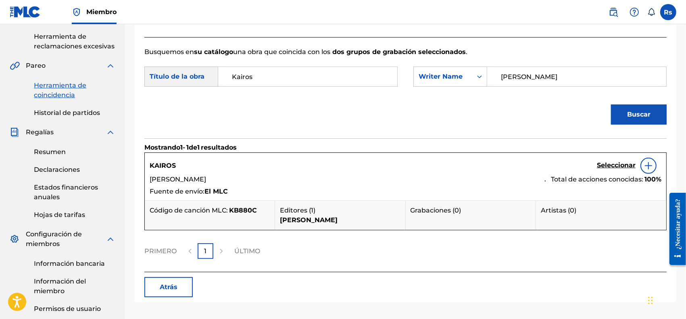
scroll to position [202, 0]
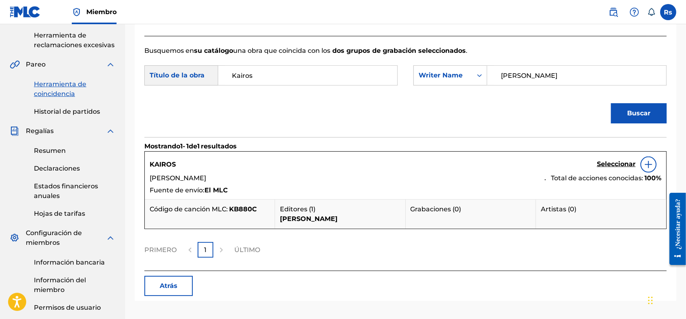
click at [622, 163] on font "Seleccionar" at bounding box center [616, 164] width 39 height 8
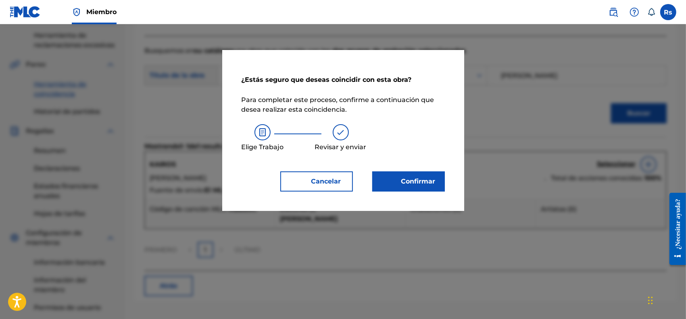
click at [408, 182] on font "Confirmar" at bounding box center [418, 181] width 34 height 8
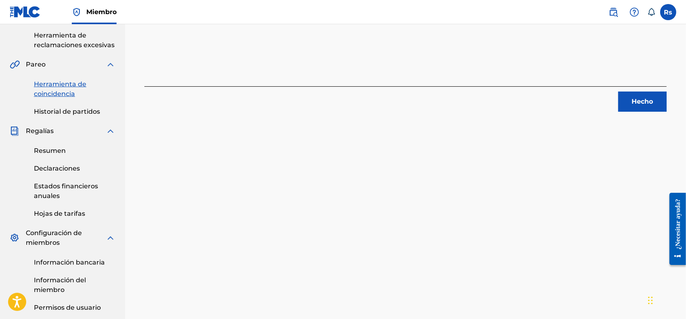
click at [646, 102] on font "Hecho" at bounding box center [642, 102] width 21 height 8
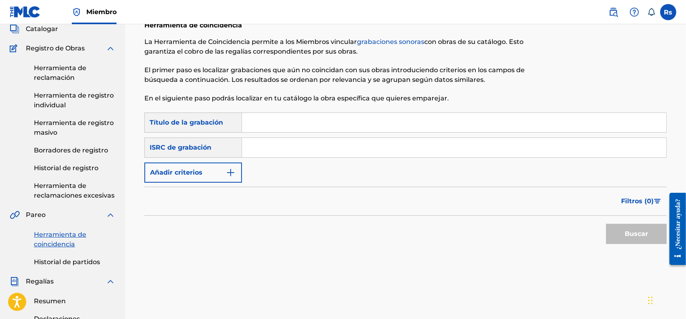
scroll to position [50, 0]
click at [264, 125] on input "Formulario de búsqueda" at bounding box center [454, 123] width 424 height 19
paste input "Xenon"
type input "Xenon"
click at [262, 143] on input "Formulario de búsqueda" at bounding box center [454, 148] width 424 height 19
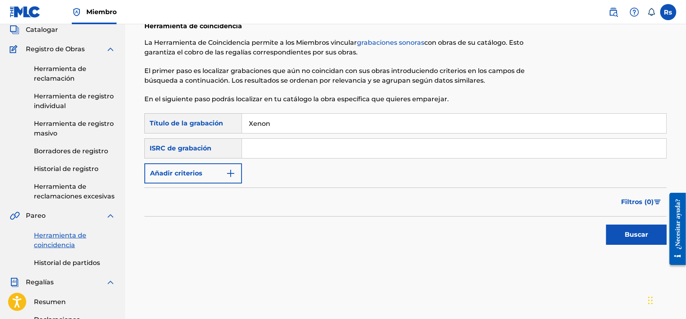
click at [265, 148] on input "Formulario de búsqueda" at bounding box center [454, 148] width 424 height 19
paste input "GBMA22447260"
type input "GBMA22447260"
click at [642, 230] on font "Buscar" at bounding box center [636, 235] width 23 height 10
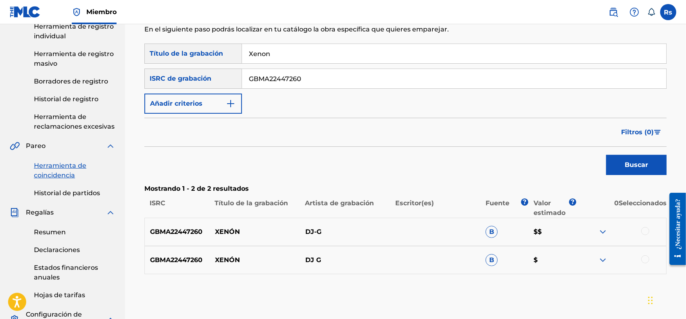
scroll to position [202, 0]
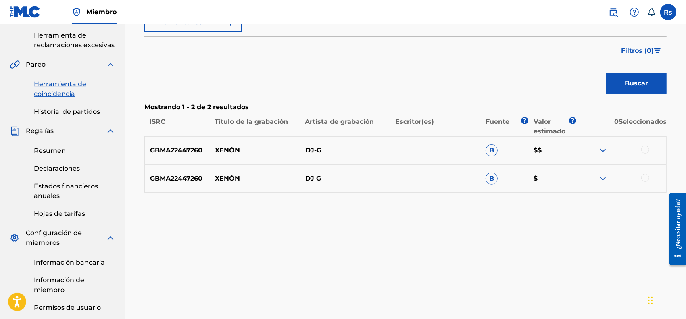
click at [647, 147] on div at bounding box center [645, 150] width 8 height 8
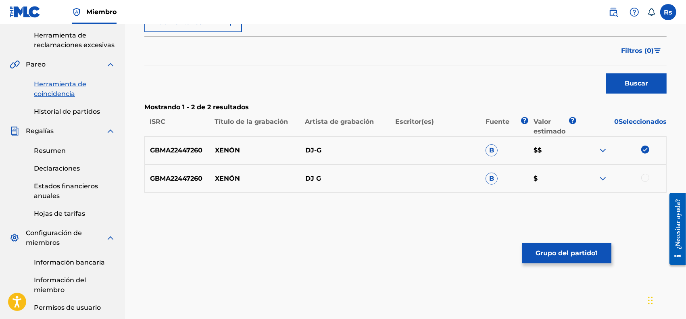
click at [645, 180] on div at bounding box center [645, 178] width 8 height 8
click at [570, 252] on font "Grupo del partido" at bounding box center [566, 253] width 60 height 8
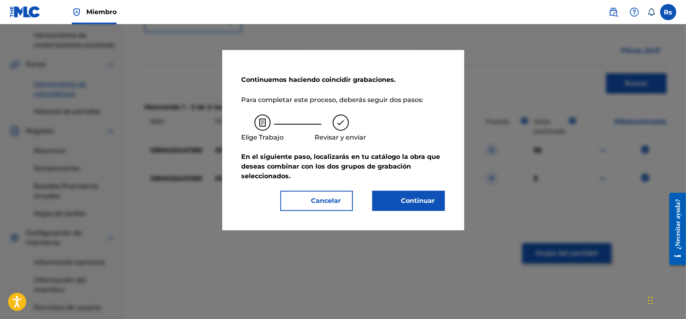
click at [411, 200] on font "Continuar" at bounding box center [418, 201] width 34 height 8
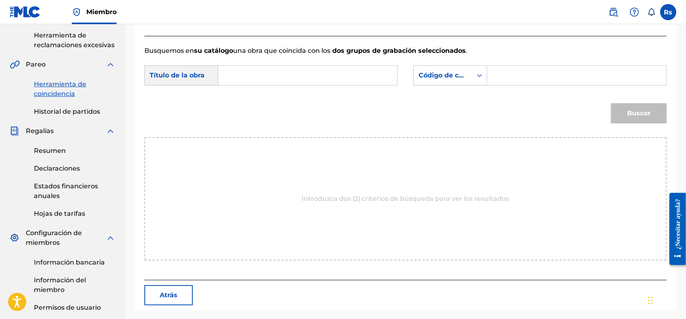
click at [305, 73] on input "Formulario de búsqueda" at bounding box center [307, 75] width 165 height 19
paste input "Xenon"
type input "Xenon"
click at [463, 75] on font "Código de canción MLC" at bounding box center [458, 75] width 79 height 8
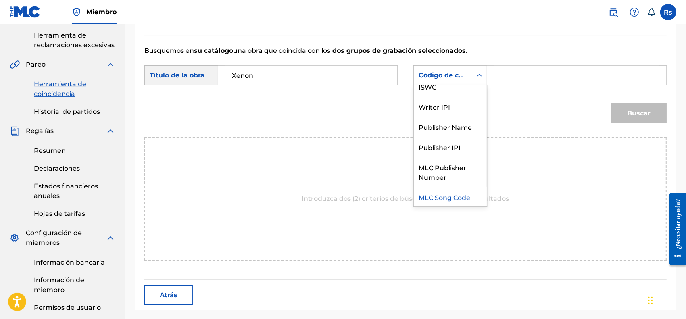
scroll to position [0, 0]
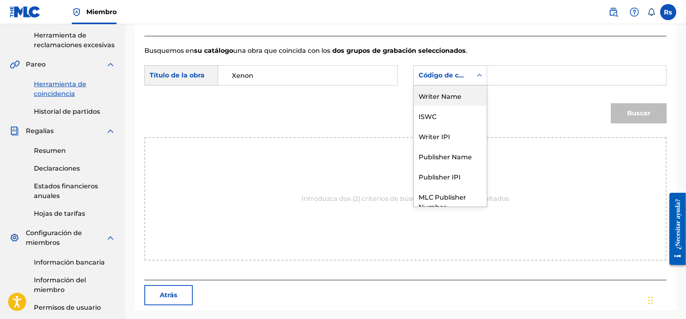
click at [471, 93] on div "Writer Name" at bounding box center [450, 96] width 73 height 20
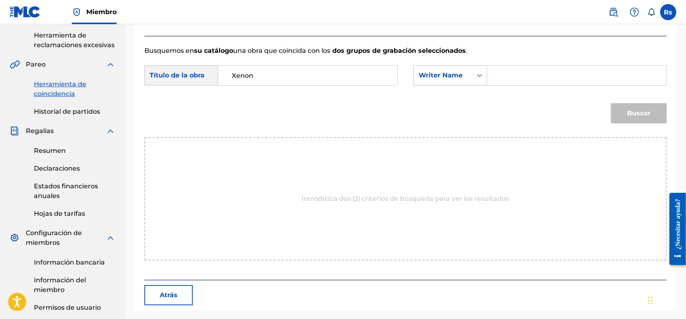
click at [495, 75] on input "Formulario de búsqueda" at bounding box center [576, 75] width 165 height 19
type input "[PERSON_NAME]"
click at [639, 115] on font "Buscar" at bounding box center [638, 113] width 23 height 8
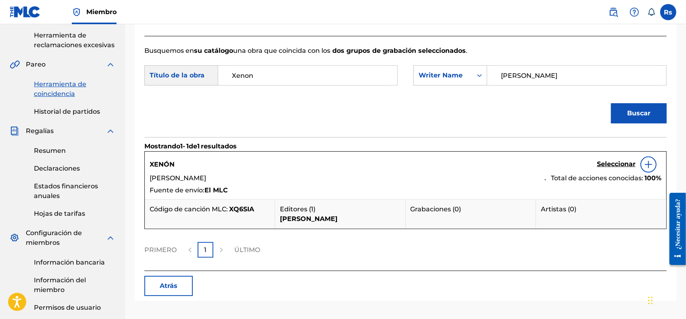
click at [620, 161] on font "Seleccionar" at bounding box center [616, 164] width 39 height 8
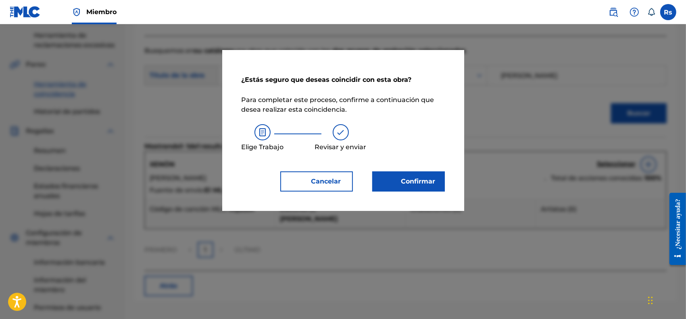
click at [418, 182] on font "Confirmar" at bounding box center [418, 181] width 34 height 8
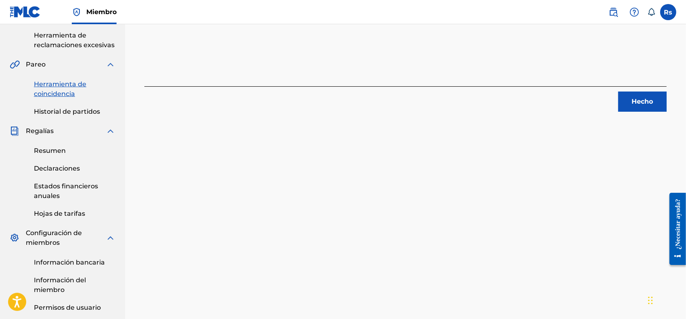
click at [641, 100] on font "Hecho" at bounding box center [642, 102] width 21 height 8
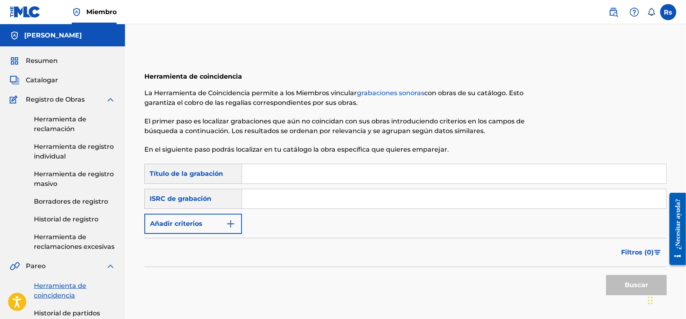
click at [283, 172] on input "Formulario de búsqueda" at bounding box center [454, 173] width 424 height 19
paste input "Quark"
type input "Quark"
click at [289, 203] on input "Formulario de búsqueda" at bounding box center [454, 198] width 424 height 19
paste input "GBMA22447261"
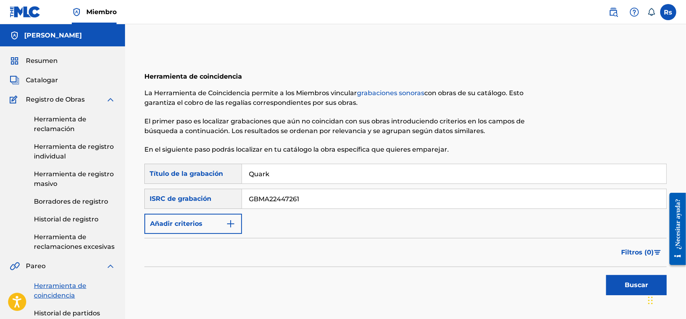
type input "GBMA22447261"
click at [637, 289] on font "Buscar" at bounding box center [636, 285] width 23 height 10
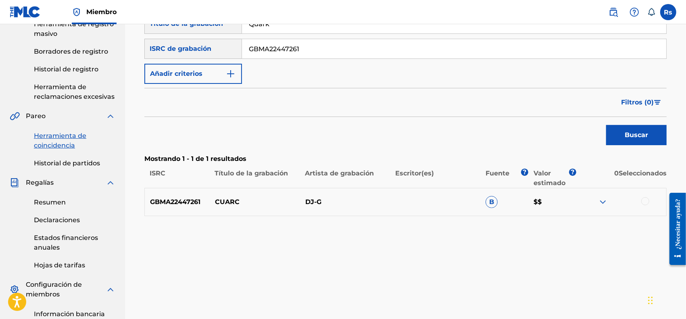
scroll to position [151, 0]
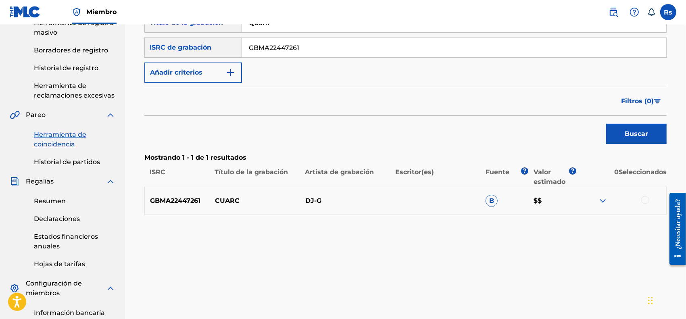
click at [646, 197] on div at bounding box center [645, 200] width 8 height 8
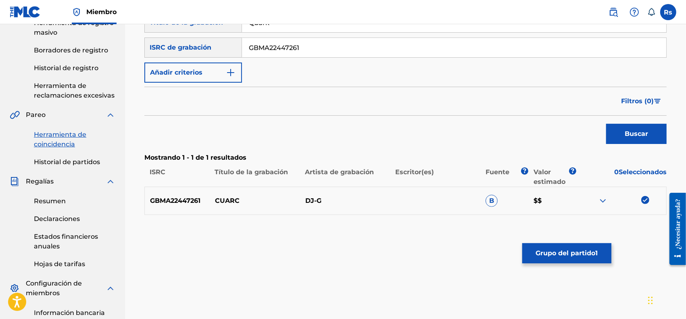
click at [585, 261] on button "Grupo del partido 1" at bounding box center [566, 253] width 89 height 20
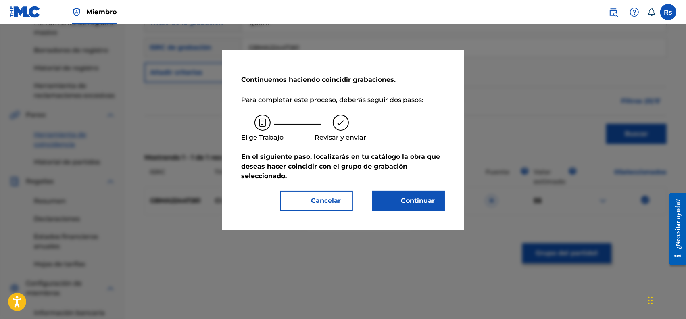
click at [418, 207] on button "Continuar" at bounding box center [408, 201] width 73 height 20
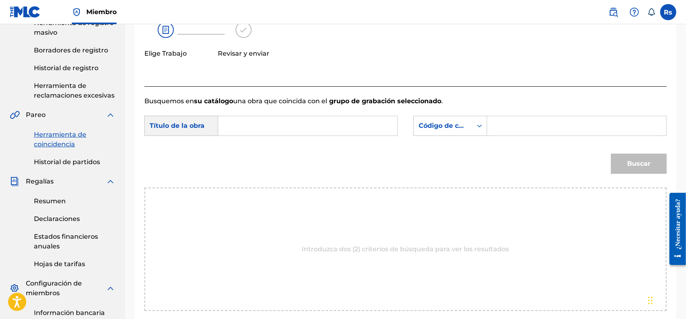
click at [319, 125] on input "Formulario de búsqueda" at bounding box center [307, 125] width 165 height 19
paste input "Quark"
type input "Quark"
click at [460, 123] on font "Código de canción MLC" at bounding box center [458, 126] width 79 height 8
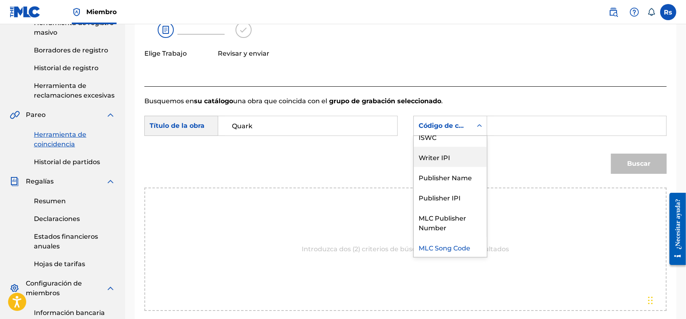
scroll to position [0, 0]
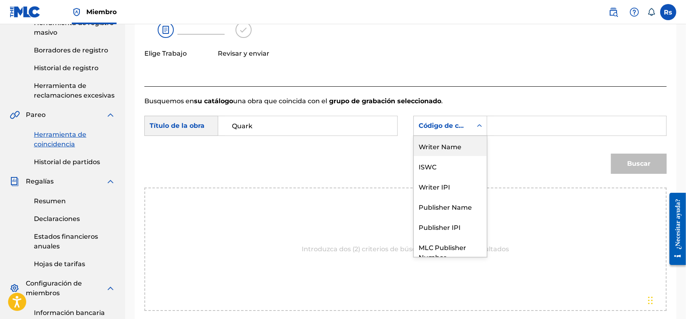
drag, startPoint x: 449, startPoint y: 144, endPoint x: 473, endPoint y: 136, distance: 25.3
click at [450, 144] on div "Writer Name" at bounding box center [450, 146] width 73 height 20
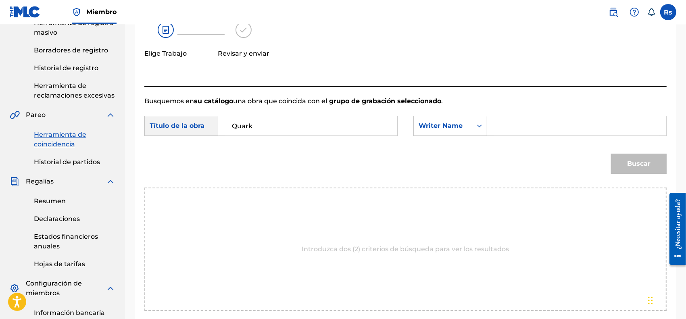
click at [512, 123] on input "Formulario de búsqueda" at bounding box center [576, 125] width 165 height 19
type input "[PERSON_NAME]"
click at [642, 172] on button "Buscar" at bounding box center [639, 164] width 56 height 20
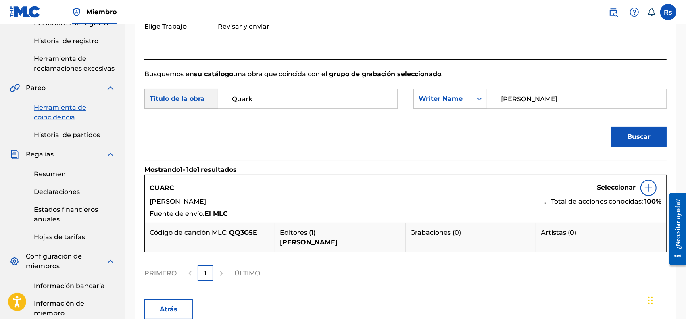
scroll to position [202, 0]
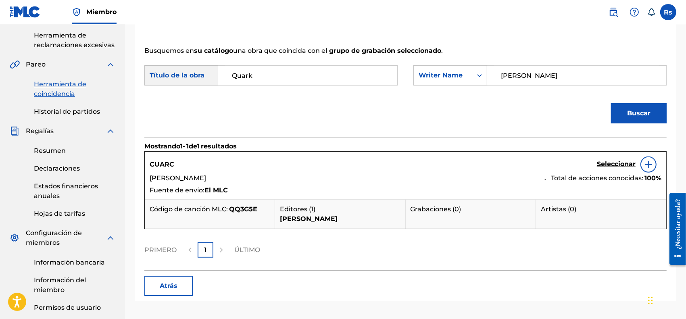
click at [609, 163] on font "Seleccionar" at bounding box center [616, 164] width 39 height 8
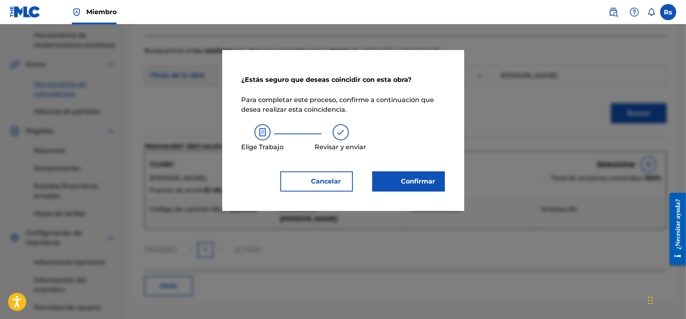
click at [419, 188] on button "Confirmar" at bounding box center [408, 181] width 73 height 20
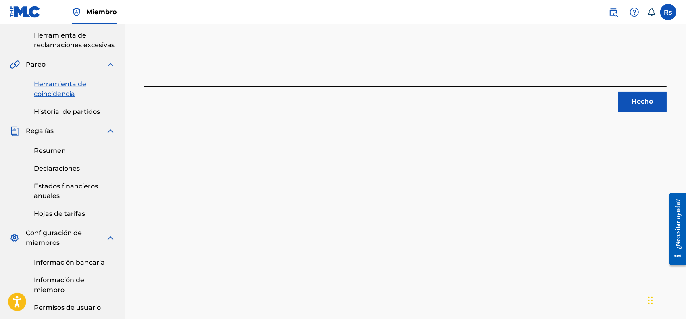
click at [664, 100] on button "Hecho" at bounding box center [642, 102] width 48 height 20
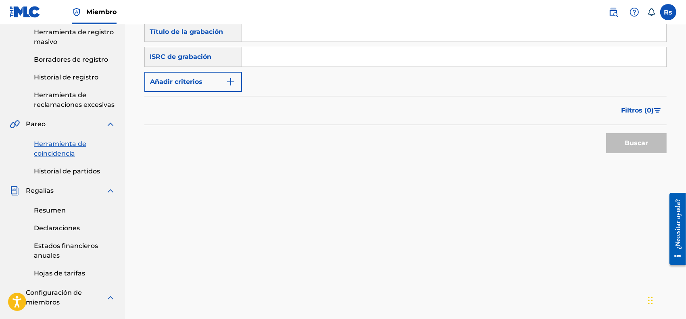
scroll to position [50, 0]
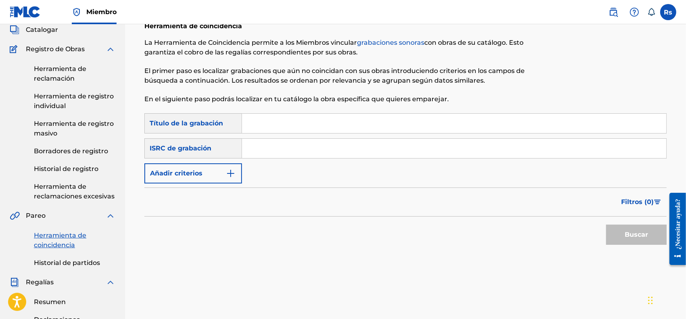
click at [295, 124] on input "Formulario de búsqueda" at bounding box center [454, 123] width 424 height 19
paste input "Yumi"
type input "Yumi"
click at [269, 148] on input "Formulario de búsqueda" at bounding box center [454, 148] width 424 height 19
paste input "GBMA22447262"
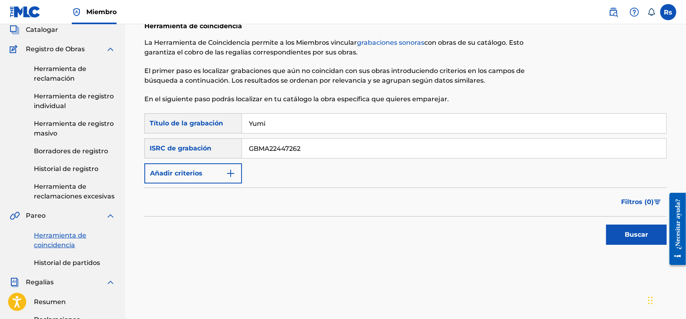
type input "GBMA22447262"
click at [646, 230] on font "Buscar" at bounding box center [636, 235] width 23 height 10
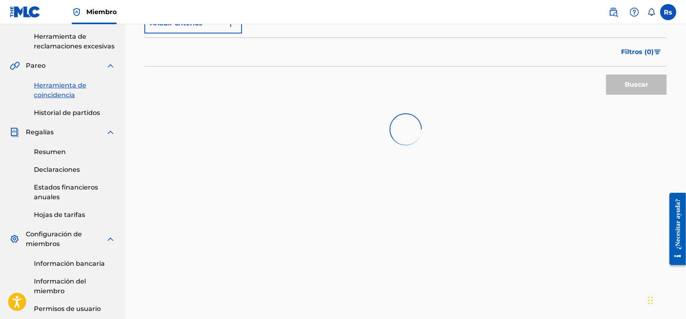
scroll to position [202, 0]
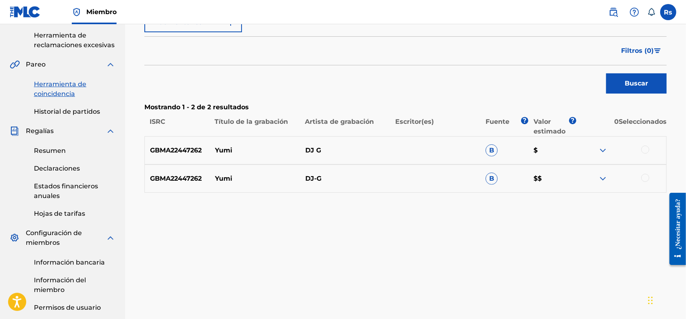
click at [646, 148] on div at bounding box center [645, 150] width 8 height 8
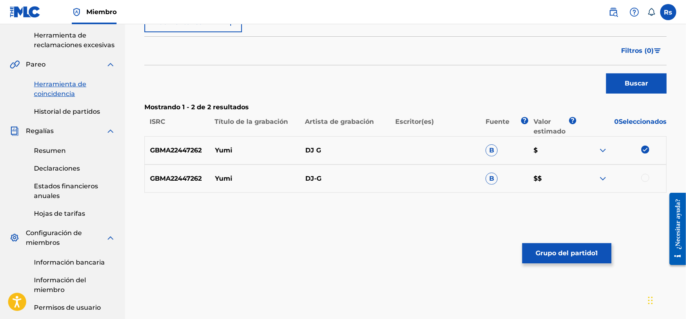
click at [647, 176] on div at bounding box center [645, 178] width 8 height 8
click at [602, 253] on button "Grupo del partido 1" at bounding box center [566, 253] width 89 height 20
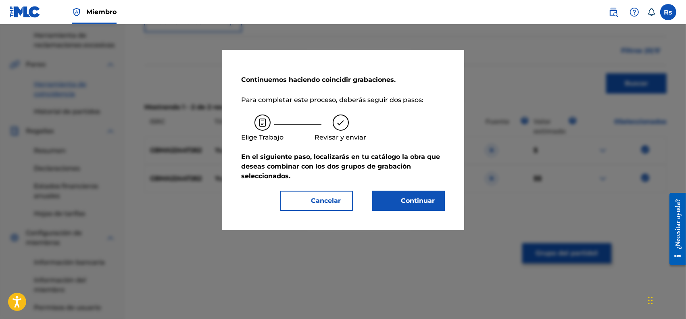
click at [407, 200] on font "Continuar" at bounding box center [418, 201] width 34 height 8
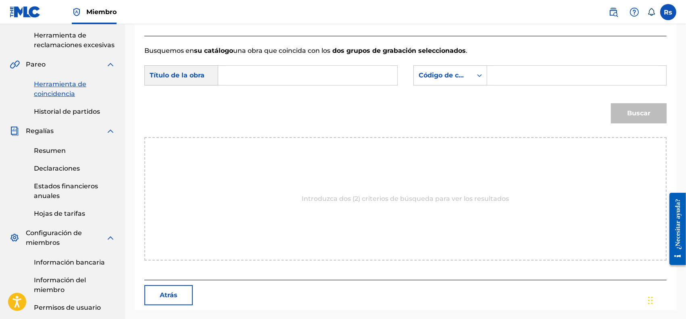
click at [293, 73] on input "Formulario de búsqueda" at bounding box center [307, 75] width 165 height 19
paste input "Yumi"
type input "Yumi"
click at [444, 77] on font "Código de canción MLC" at bounding box center [458, 75] width 79 height 8
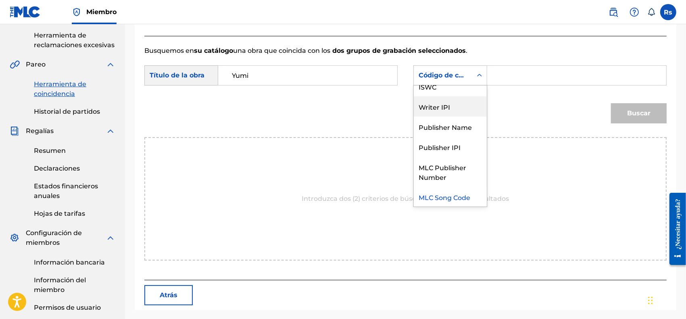
scroll to position [0, 0]
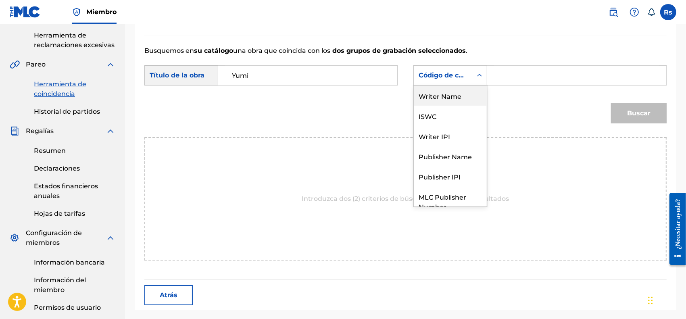
click at [445, 94] on div "Writer Name" at bounding box center [450, 96] width 73 height 20
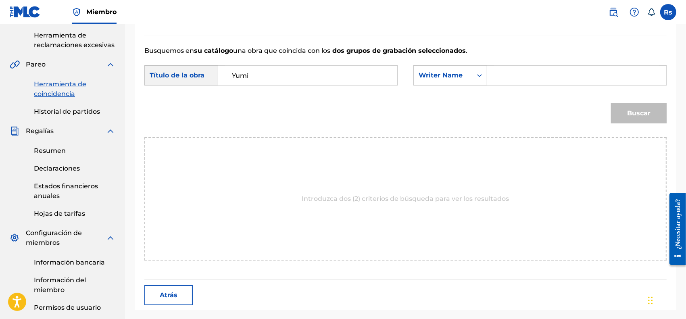
click at [514, 76] on input "Formulario de búsqueda" at bounding box center [576, 75] width 165 height 19
type input "[PERSON_NAME]"
click at [643, 115] on font "Buscar" at bounding box center [638, 113] width 23 height 8
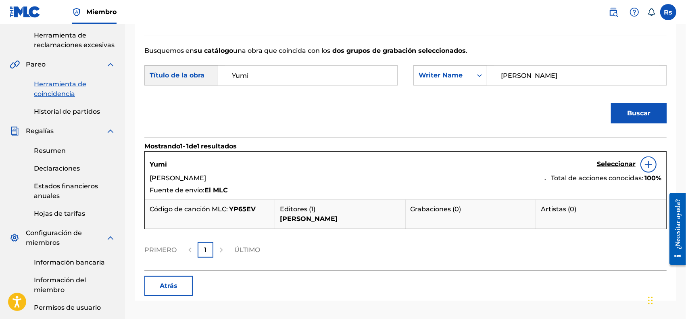
click at [615, 163] on font "Seleccionar" at bounding box center [616, 164] width 39 height 8
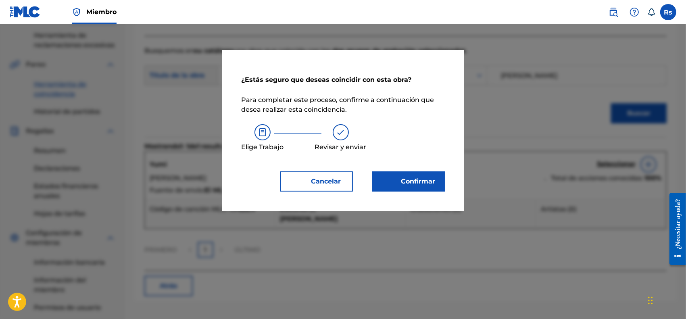
click at [401, 190] on button "Confirmar" at bounding box center [408, 181] width 73 height 20
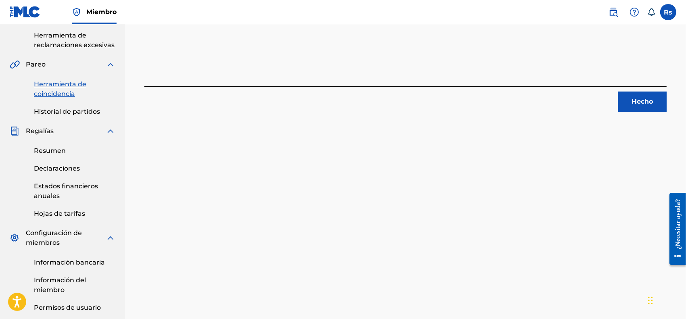
click at [659, 98] on button "Hecho" at bounding box center [642, 102] width 48 height 20
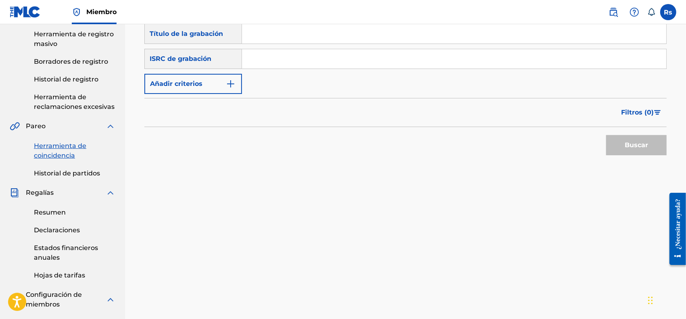
scroll to position [50, 0]
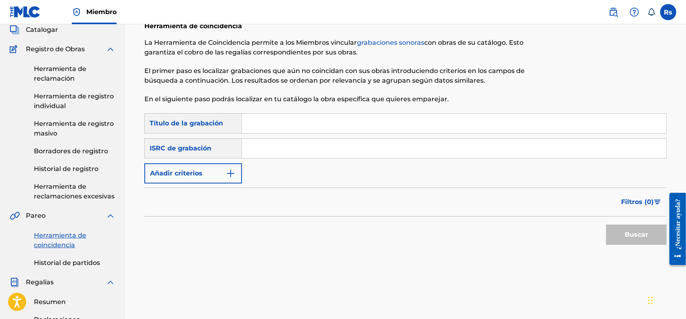
drag, startPoint x: 240, startPoint y: 130, endPoint x: 253, endPoint y: 127, distance: 12.4
click at [241, 130] on div "Búsqueda con criteriosfa3b6162-5bf9-419b-bc1e-fb232c24fb4d Título de la grabaci…" at bounding box center [405, 123] width 522 height 20
click at [262, 125] on input "Formulario de búsqueda" at bounding box center [454, 123] width 424 height 19
paste input "Bora"
type input "Bora"
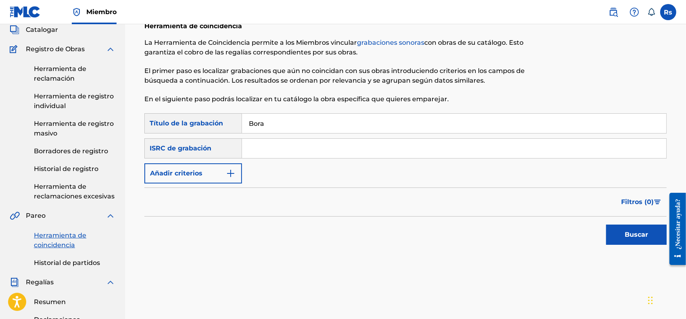
click at [267, 148] on input "Formulario de búsqueda" at bounding box center [454, 148] width 424 height 19
paste input "GBMA22447263"
type input "GBMA22447263"
click at [634, 235] on font "Buscar" at bounding box center [636, 235] width 23 height 8
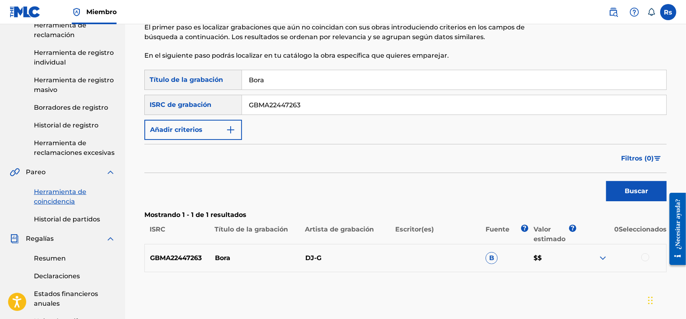
scroll to position [151, 0]
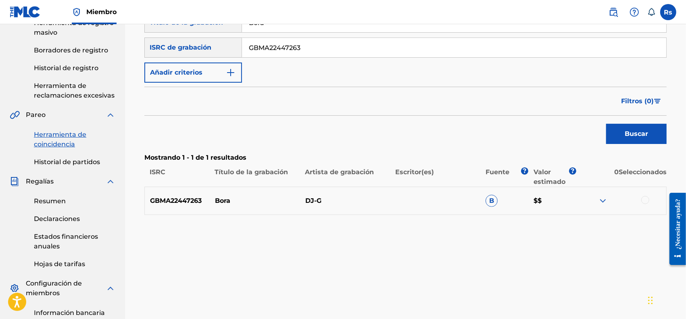
click at [646, 201] on div at bounding box center [645, 200] width 8 height 8
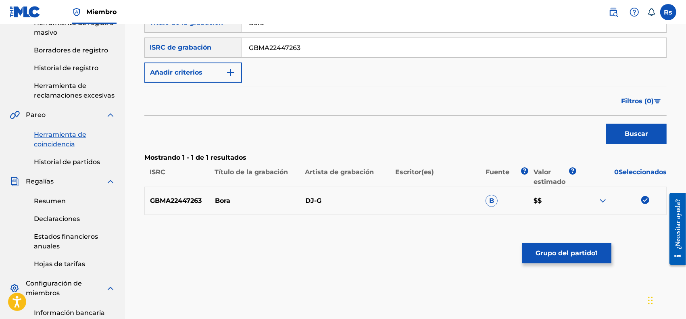
click at [580, 251] on font "Grupo del partido" at bounding box center [566, 253] width 60 height 8
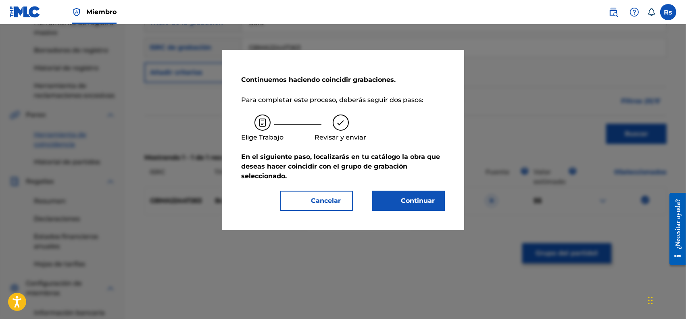
click at [414, 200] on font "Continuar" at bounding box center [418, 201] width 34 height 8
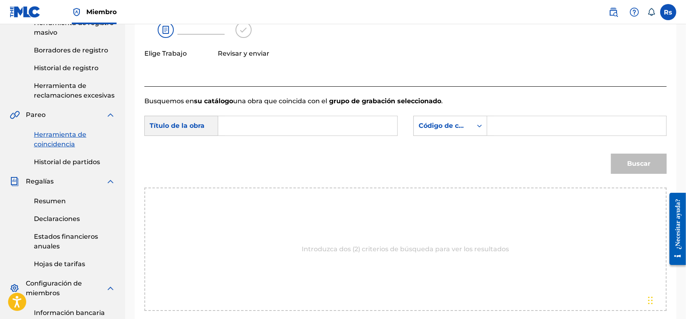
click at [324, 132] on input "Formulario de búsqueda" at bounding box center [307, 125] width 165 height 19
paste input "Bora"
type input "Bora"
click at [459, 126] on font "Código de canción MLC" at bounding box center [458, 126] width 79 height 8
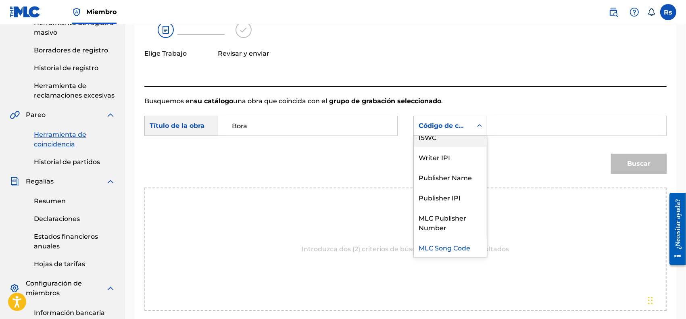
scroll to position [0, 0]
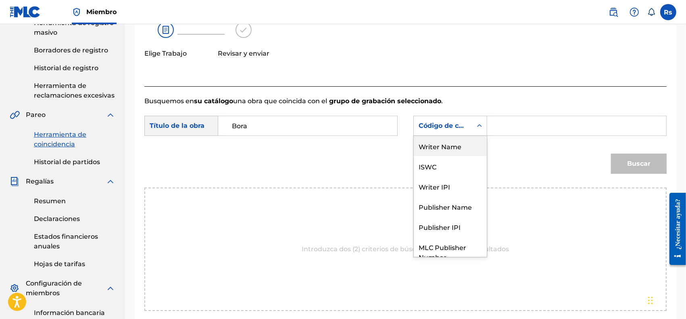
click at [454, 144] on div "Writer Name" at bounding box center [450, 146] width 73 height 20
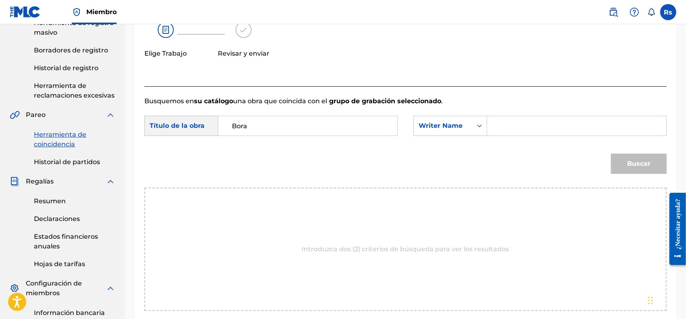
drag, startPoint x: 463, startPoint y: 140, endPoint x: 495, endPoint y: 120, distance: 38.0
click at [495, 120] on input "Formulario de búsqueda" at bounding box center [576, 125] width 165 height 19
click at [515, 123] on input "Formulario de búsqueda" at bounding box center [576, 125] width 165 height 19
type input "[PERSON_NAME]"
click at [638, 161] on font "Buscar" at bounding box center [638, 164] width 23 height 8
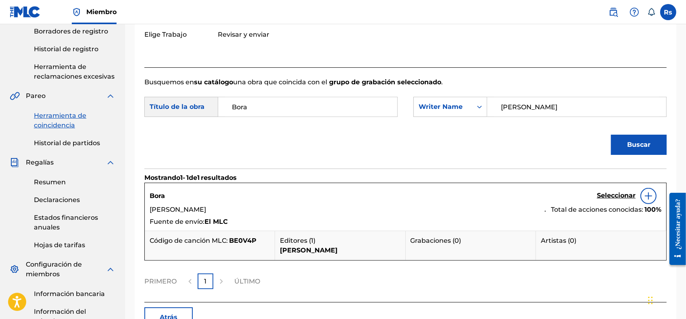
scroll to position [202, 0]
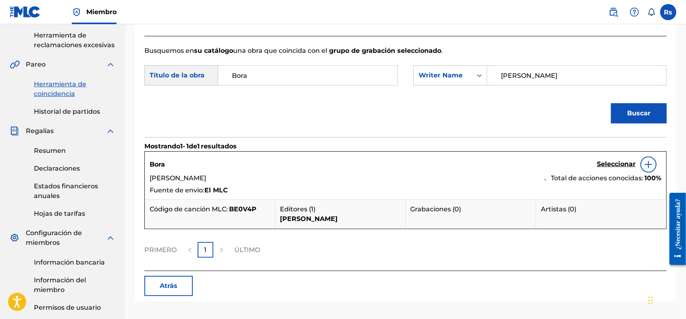
click at [618, 163] on font "Seleccionar" at bounding box center [616, 164] width 39 height 8
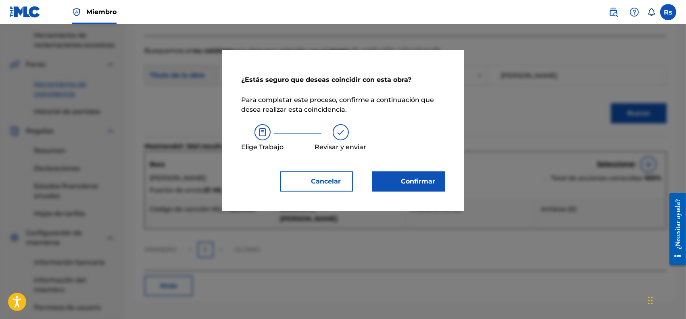
click at [408, 192] on div "¿Estás seguro que deseas coincidir con esta obra? Para completar este proceso, …" at bounding box center [343, 130] width 242 height 161
click at [412, 186] on button "Confirmar" at bounding box center [408, 181] width 73 height 20
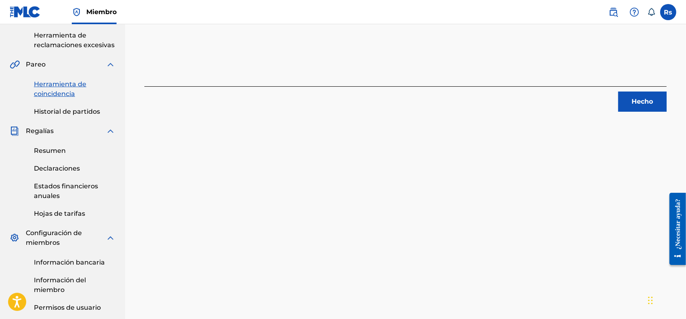
click at [656, 102] on button "Hecho" at bounding box center [642, 102] width 48 height 20
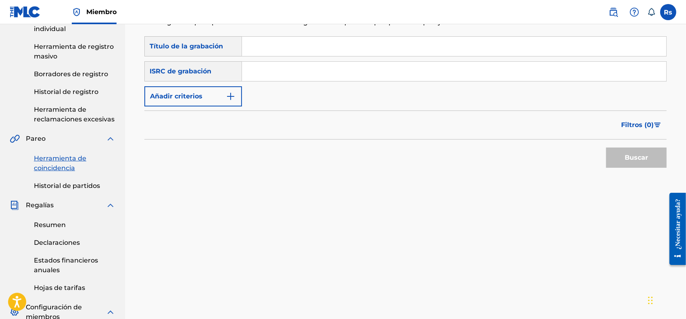
scroll to position [0, 0]
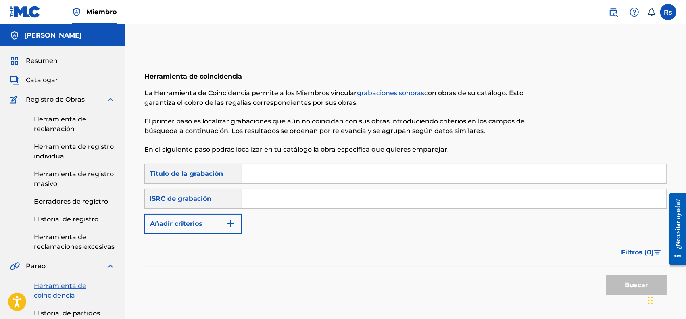
click at [290, 174] on input "Formulario de búsqueda" at bounding box center [454, 173] width 424 height 19
paste input "Sonic"
type input "Sonic"
click at [271, 194] on input "Formulario de búsqueda" at bounding box center [454, 198] width 424 height 19
paste input "GBMA22452384"
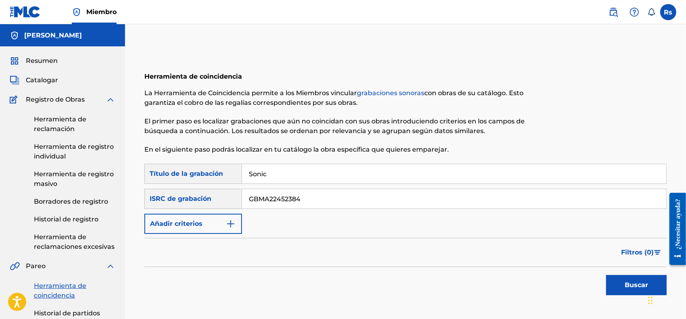
type input "GBMA22452384"
click at [624, 287] on button "Buscar" at bounding box center [636, 285] width 61 height 20
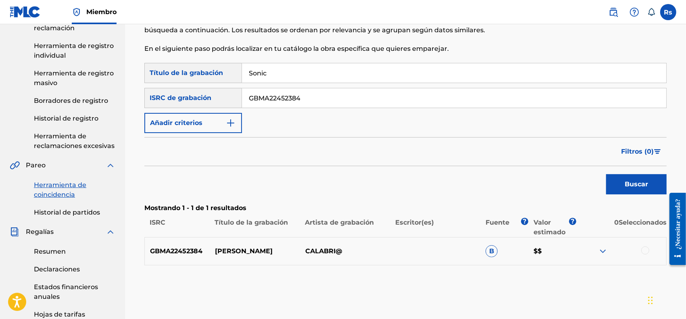
click at [646, 249] on div at bounding box center [645, 250] width 8 height 8
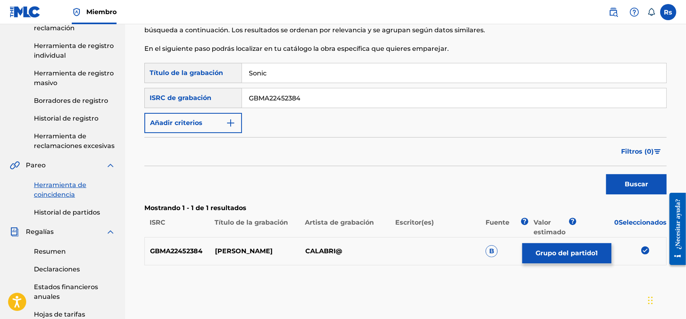
click at [568, 250] on font "Grupo del partido" at bounding box center [566, 253] width 60 height 8
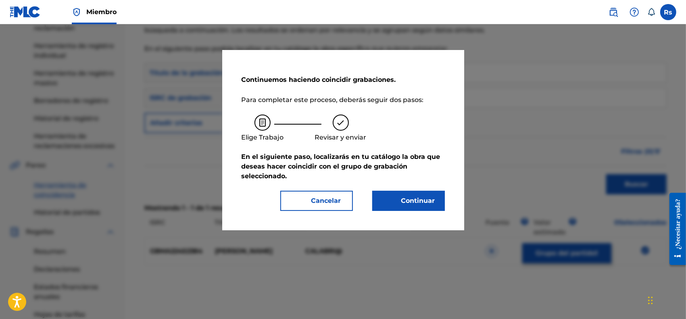
click at [418, 209] on button "Continuar" at bounding box center [408, 201] width 73 height 20
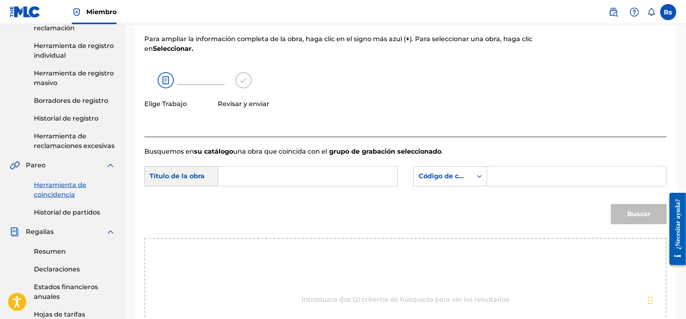
click at [367, 171] on input "Formulario de búsqueda" at bounding box center [307, 176] width 165 height 19
paste input "Sonic"
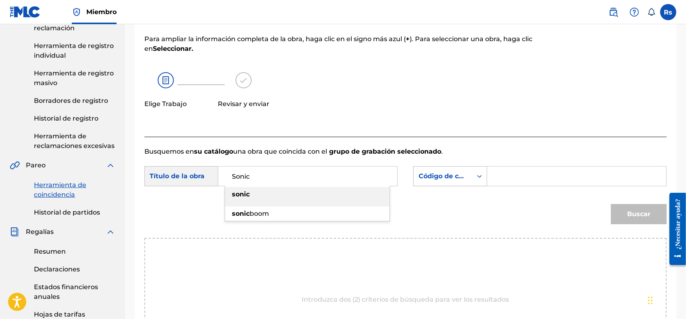
type input "Sonic"
click at [453, 174] on font "Código de canción MLC" at bounding box center [458, 176] width 79 height 8
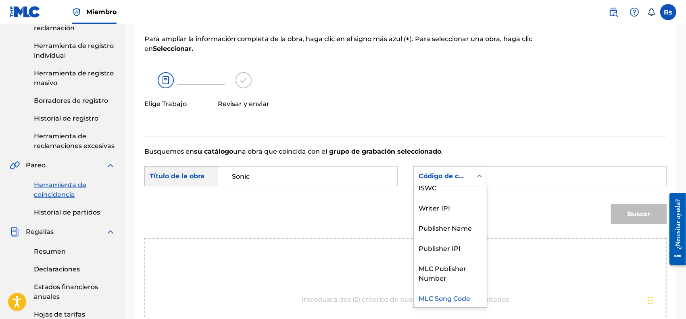
scroll to position [0, 0]
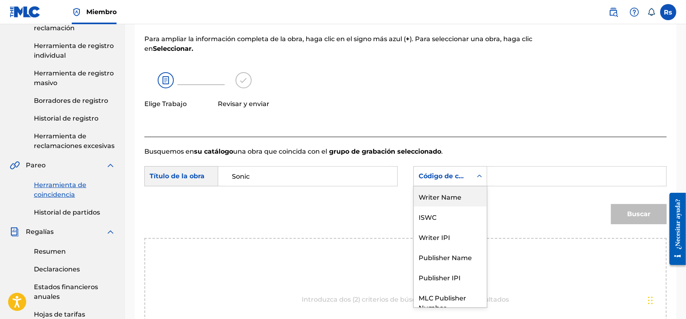
click at [458, 194] on div "Writer Name" at bounding box center [450, 196] width 73 height 20
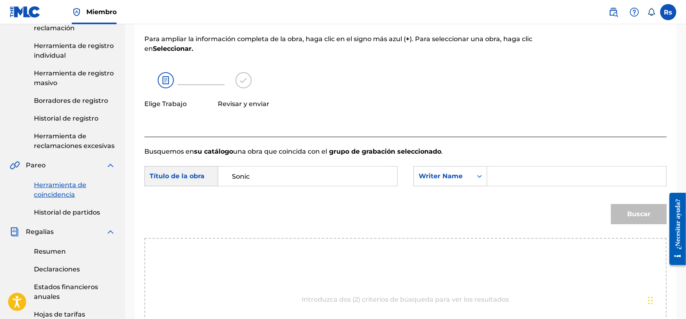
drag, startPoint x: 474, startPoint y: 189, endPoint x: 520, endPoint y: 169, distance: 50.6
click at [520, 169] on input "Formulario de búsqueda" at bounding box center [576, 176] width 165 height 19
type input "[PERSON_NAME]"
click at [637, 208] on button "Buscar" at bounding box center [639, 214] width 56 height 20
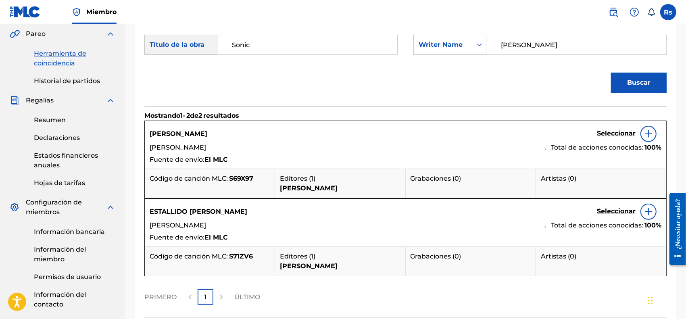
scroll to position [200, 0]
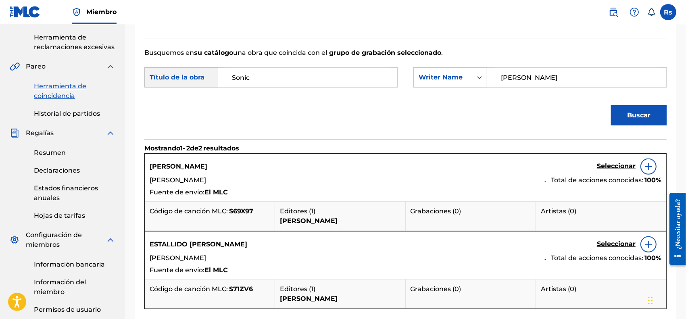
click at [619, 162] on h5 "Seleccionar" at bounding box center [616, 166] width 39 height 10
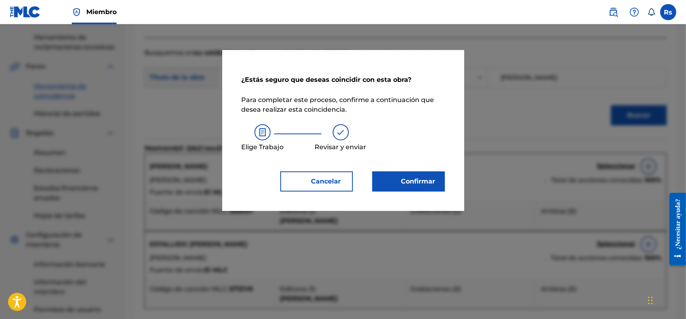
click at [424, 182] on font "Confirmar" at bounding box center [418, 181] width 34 height 8
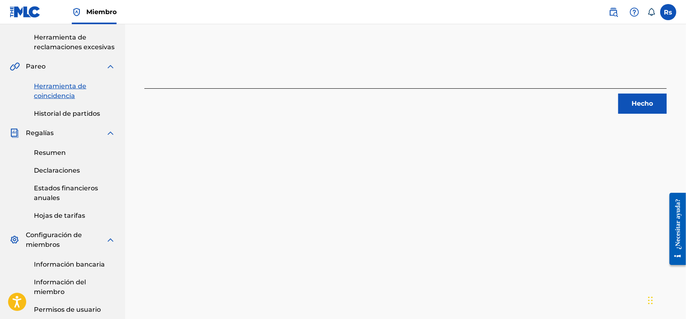
click at [647, 104] on font "Hecho" at bounding box center [642, 104] width 21 height 8
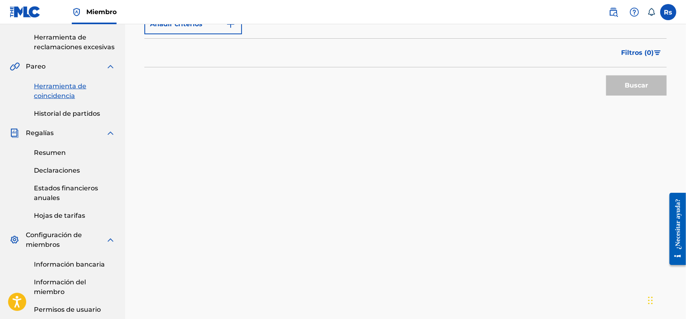
scroll to position [48, 0]
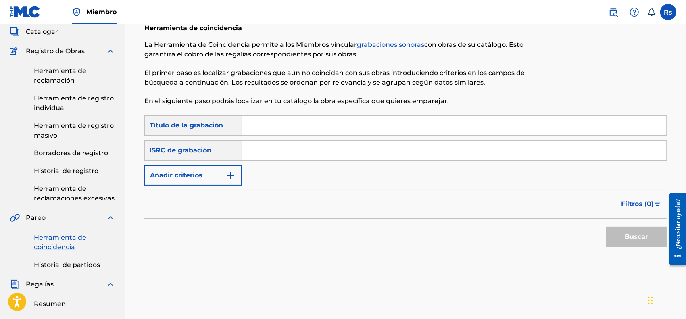
click at [267, 123] on input "Formulario de búsqueda" at bounding box center [454, 125] width 424 height 19
paste input "Nexus"
type input "Nexus"
click at [271, 160] on input "Formulario de búsqueda" at bounding box center [454, 150] width 424 height 19
paste input "GBMA22452385"
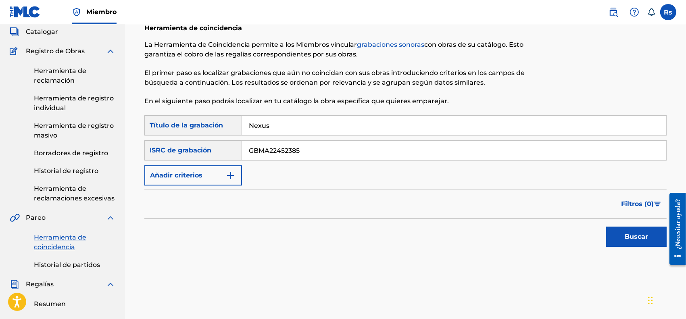
type input "GBMA22452385"
click at [644, 247] on div "Buscar" at bounding box center [634, 235] width 65 height 32
click at [636, 234] on font "Buscar" at bounding box center [636, 237] width 23 height 8
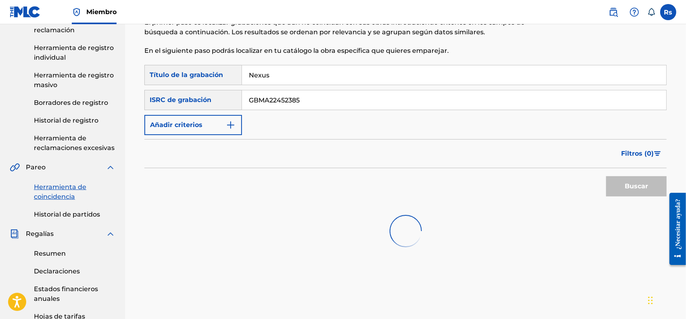
scroll to position [200, 0]
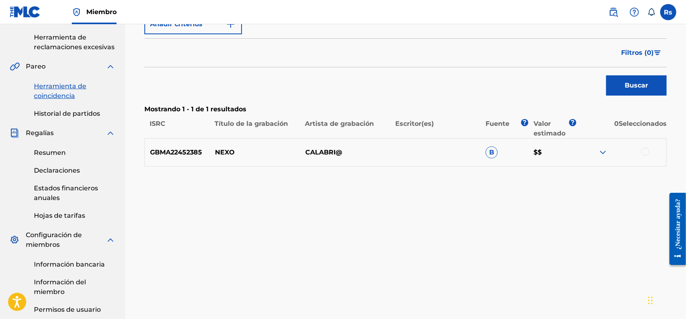
click at [645, 152] on div at bounding box center [645, 152] width 8 height 8
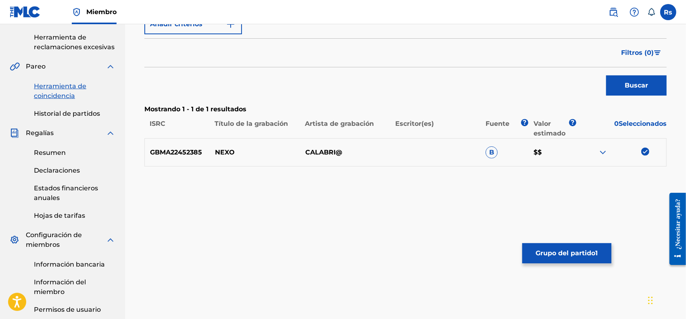
click at [589, 252] on font "Grupo del partido" at bounding box center [566, 253] width 60 height 8
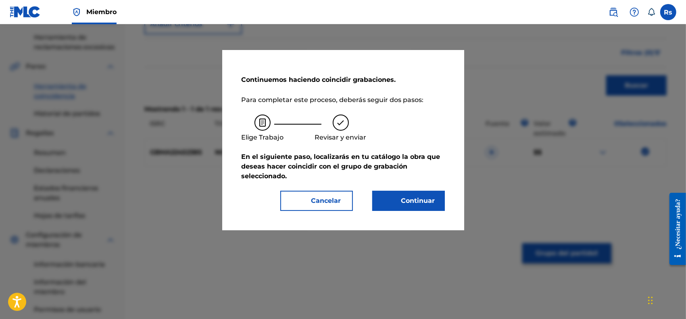
click at [426, 200] on font "Continuar" at bounding box center [418, 201] width 34 height 8
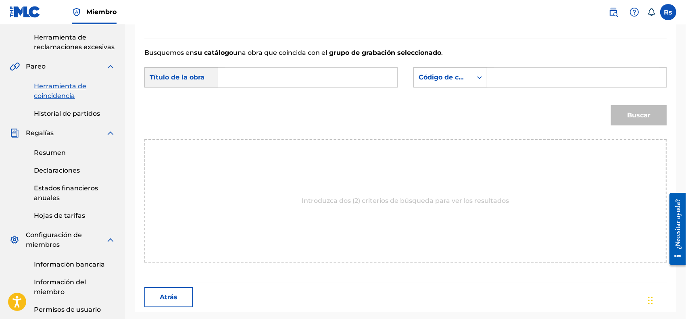
click at [300, 77] on input "Formulario de búsqueda" at bounding box center [307, 77] width 165 height 19
paste input "Nexus"
type input "Nexus"
click at [449, 77] on font "Código de canción MLC" at bounding box center [458, 77] width 79 height 8
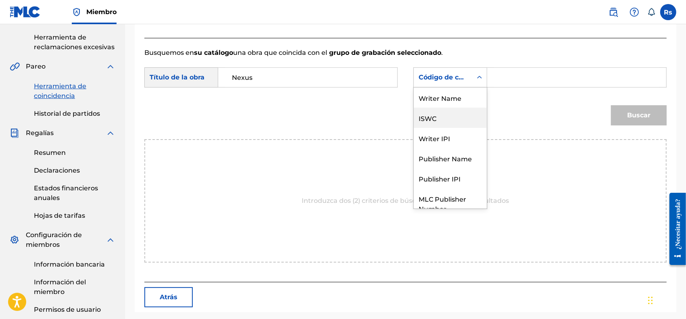
scroll to position [0, 0]
click at [445, 96] on div "Writer Name" at bounding box center [450, 98] width 73 height 20
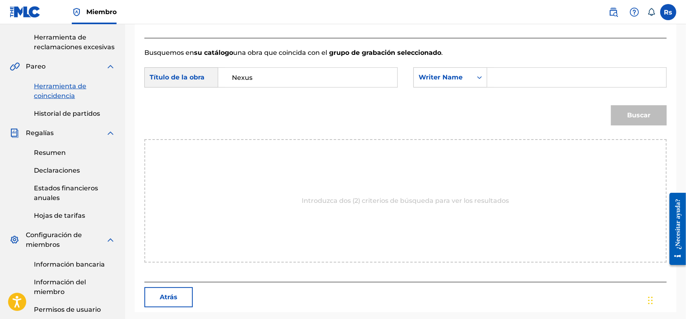
drag, startPoint x: 480, startPoint y: 88, endPoint x: 503, endPoint y: 82, distance: 23.3
click at [501, 82] on input "Formulario de búsqueda" at bounding box center [576, 77] width 165 height 19
type input "[PERSON_NAME]"
click at [635, 119] on font "Buscar" at bounding box center [638, 116] width 23 height 10
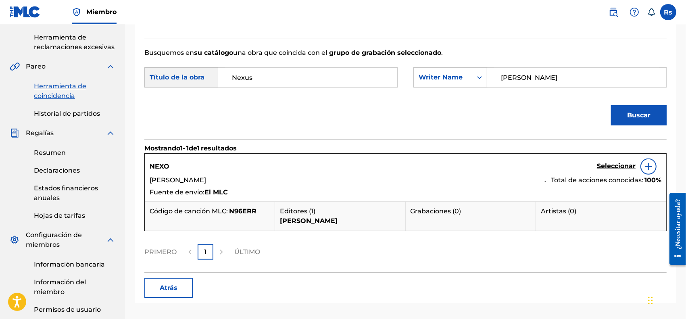
click at [616, 166] on font "Seleccionar" at bounding box center [616, 166] width 39 height 8
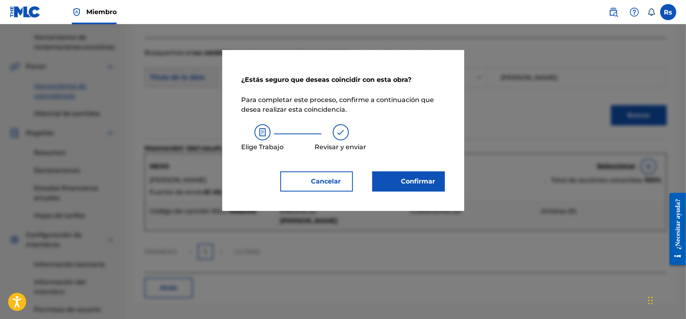
click at [409, 184] on font "Confirmar" at bounding box center [418, 181] width 34 height 8
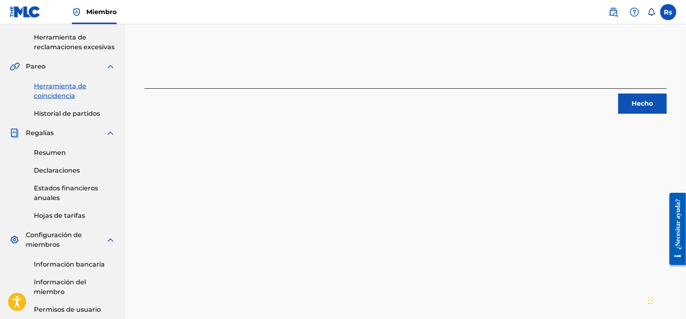
click at [642, 105] on font "Hecho" at bounding box center [642, 104] width 21 height 8
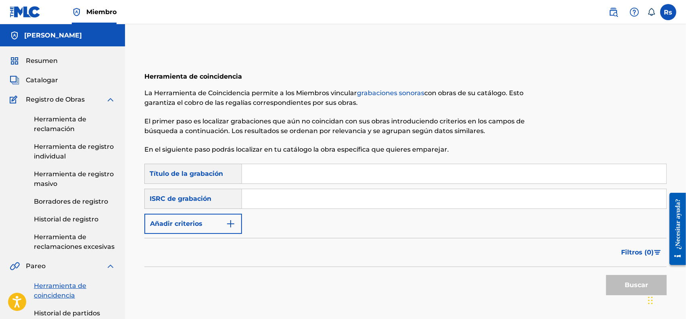
click at [300, 179] on input "Formulario de búsqueda" at bounding box center [454, 173] width 424 height 19
paste input "Rendezvous"
type input "Rendezvous"
click at [274, 192] on input "Formulario de búsqueda" at bounding box center [454, 198] width 424 height 19
paste input "GBMA22452386"
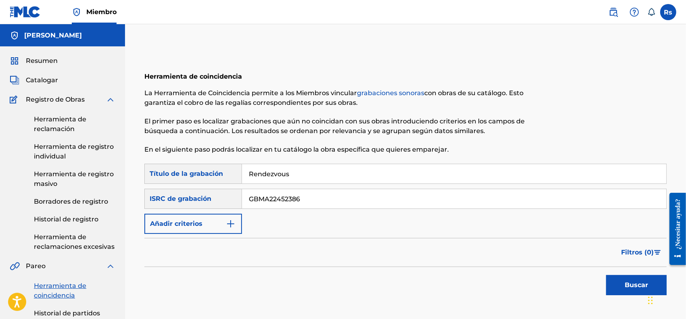
type input "GBMA22452386"
drag, startPoint x: 642, startPoint y: 288, endPoint x: 639, endPoint y: 283, distance: 5.7
click at [642, 287] on font "Buscar" at bounding box center [636, 285] width 23 height 8
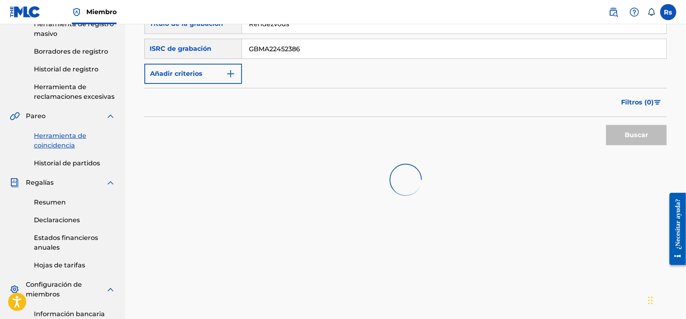
scroll to position [151, 0]
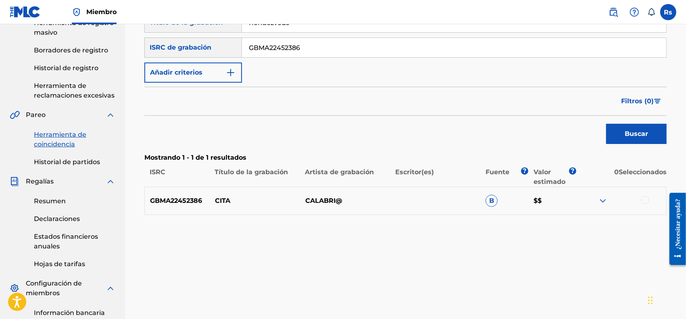
click at [643, 195] on div "GBMA22452386 CITA CALABRI@ B $$" at bounding box center [405, 201] width 522 height 28
click at [646, 198] on div at bounding box center [645, 200] width 8 height 8
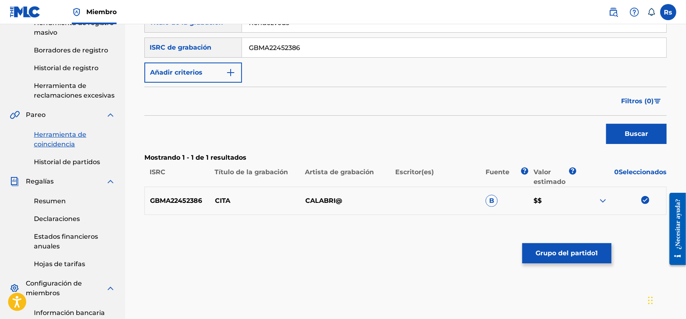
click at [571, 261] on button "Grupo del partido 1" at bounding box center [566, 253] width 89 height 20
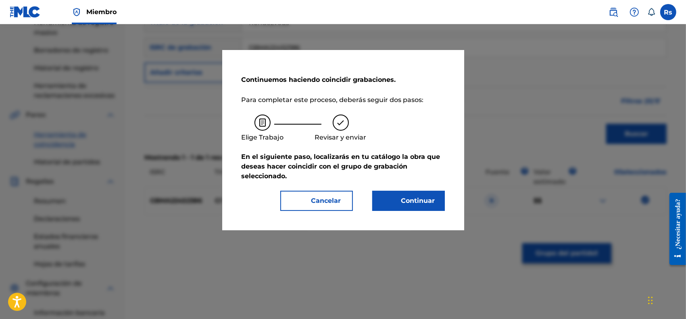
click at [404, 202] on font "Continuar" at bounding box center [418, 201] width 34 height 8
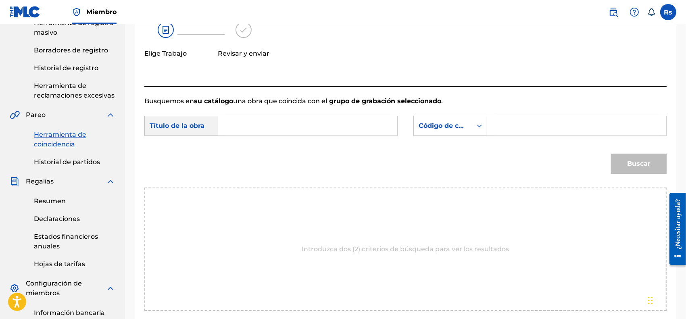
click at [267, 128] on input "Formulario de búsqueda" at bounding box center [307, 125] width 165 height 19
paste input "Rendezvous"
type input "Rendezvous"
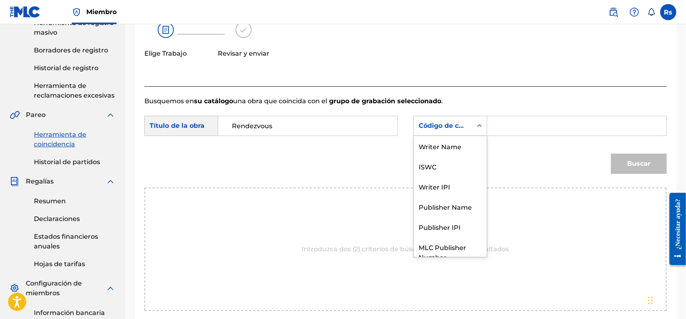
drag, startPoint x: 462, startPoint y: 126, endPoint x: 463, endPoint y: 138, distance: 12.2
click at [462, 124] on font "Código de canción MLC" at bounding box center [458, 126] width 79 height 8
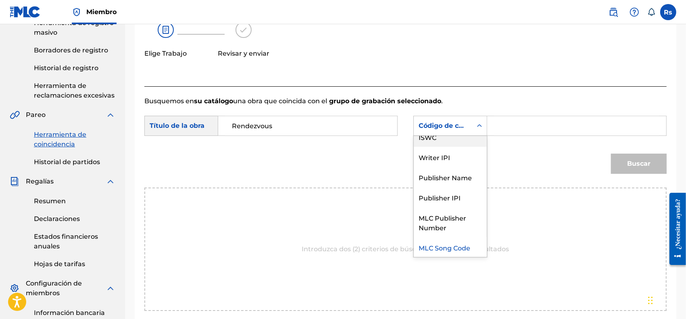
scroll to position [0, 0]
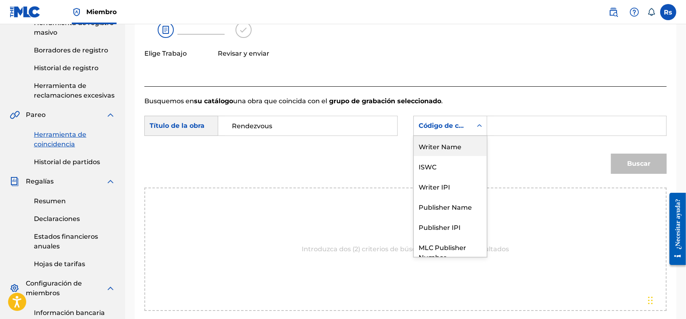
click at [463, 146] on div "Writer Name" at bounding box center [450, 146] width 73 height 20
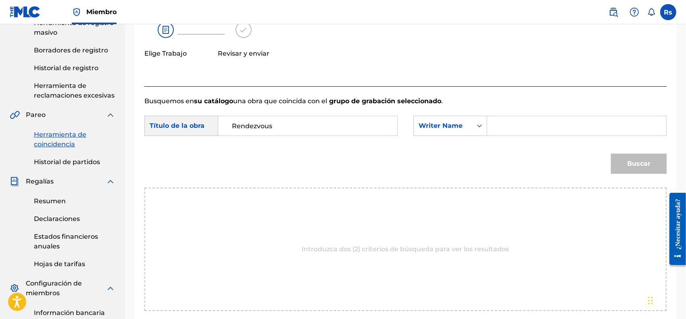
drag, startPoint x: 501, startPoint y: 128, endPoint x: 515, endPoint y: 133, distance: 15.1
click at [501, 128] on input "Formulario de búsqueda" at bounding box center [576, 125] width 165 height 19
type input "[PERSON_NAME]"
drag, startPoint x: 646, startPoint y: 170, endPoint x: 637, endPoint y: 168, distance: 8.7
click at [646, 170] on button "Buscar" at bounding box center [639, 164] width 56 height 20
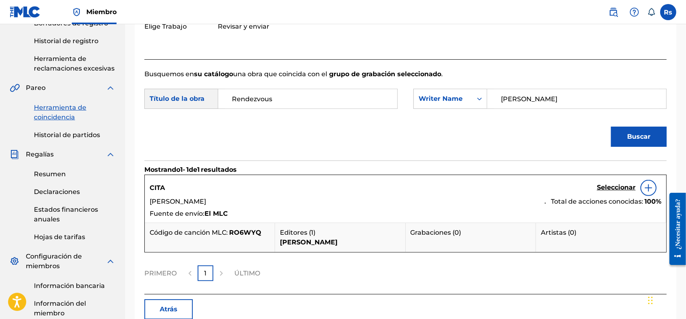
scroll to position [202, 0]
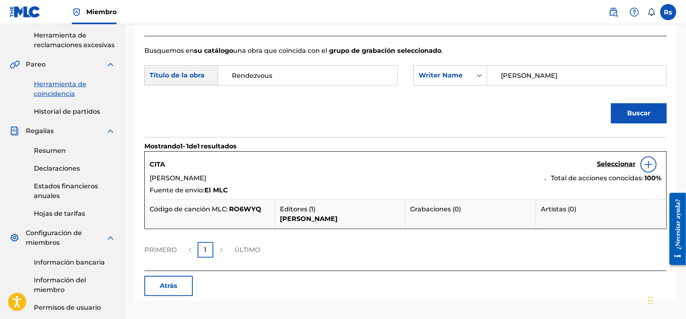
click at [607, 162] on font "Seleccionar" at bounding box center [616, 164] width 39 height 8
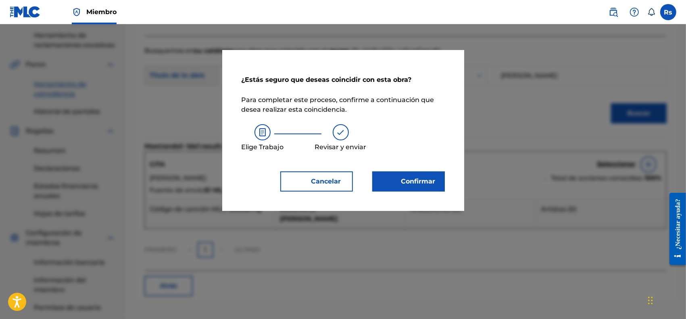
click at [422, 177] on font "Confirmar" at bounding box center [418, 181] width 34 height 8
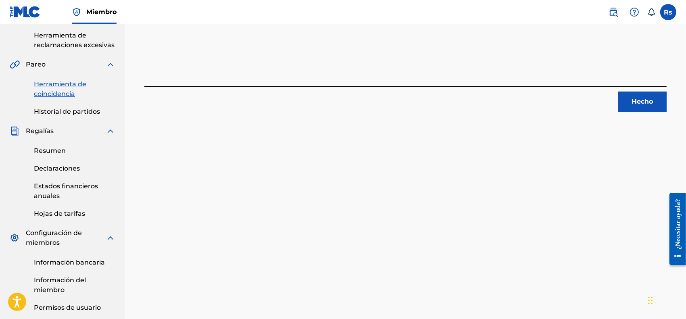
click at [646, 101] on font "Hecho" at bounding box center [642, 102] width 21 height 8
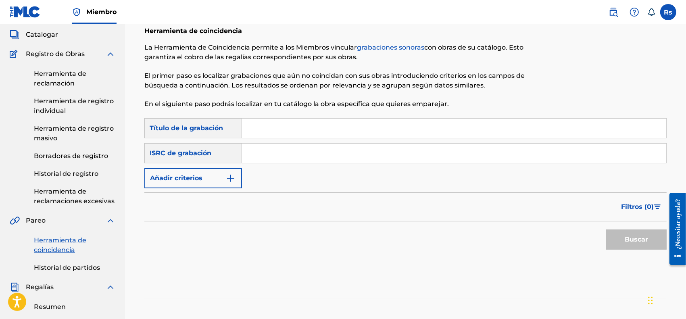
scroll to position [0, 0]
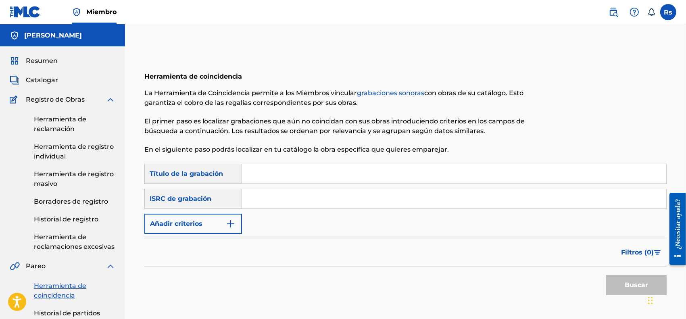
click at [283, 170] on input "Formulario de búsqueda" at bounding box center [454, 173] width 424 height 19
paste input "Opus"
type input "Opus"
click at [267, 194] on input "Formulario de búsqueda" at bounding box center [454, 198] width 424 height 19
paste input "GBMA22452387"
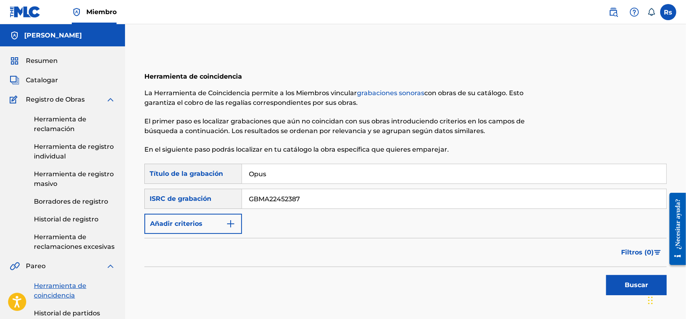
type input "GBMA22452387"
click at [620, 281] on button "Buscar" at bounding box center [636, 285] width 61 height 20
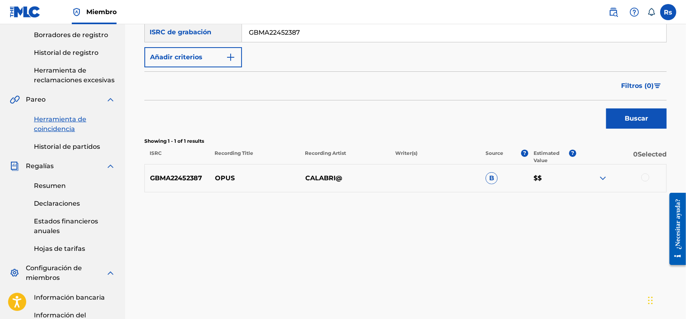
scroll to position [202, 0]
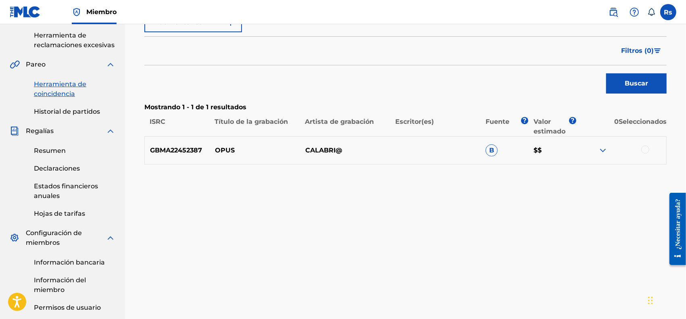
click at [643, 150] on div at bounding box center [645, 150] width 8 height 8
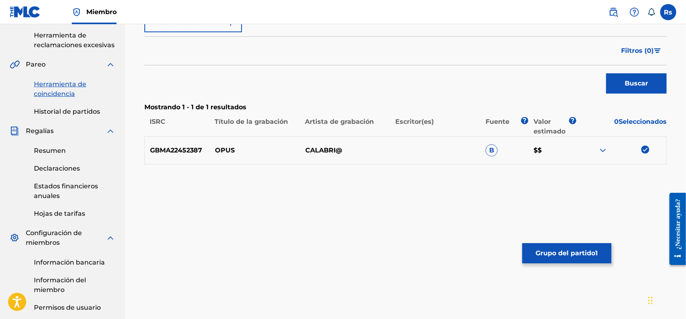
click at [587, 253] on font "Grupo del partido" at bounding box center [566, 253] width 60 height 8
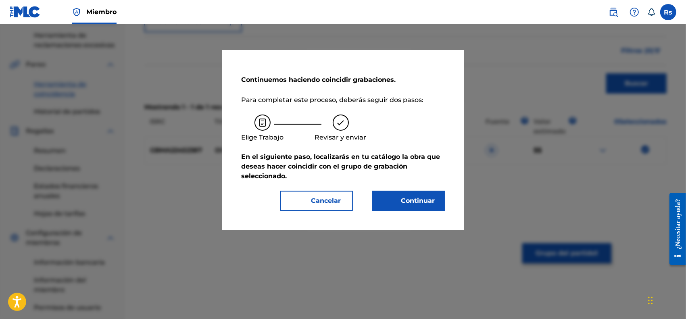
click at [418, 197] on font "Continuar" at bounding box center [418, 201] width 34 height 8
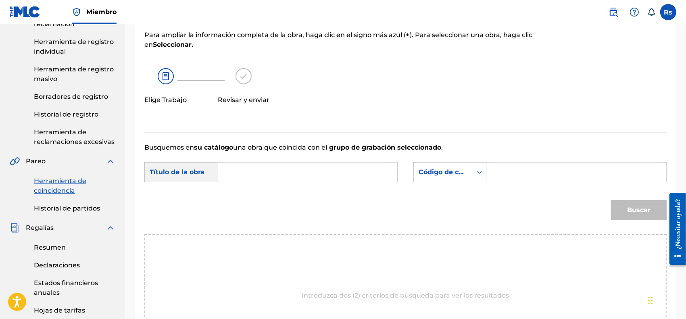
scroll to position [101, 0]
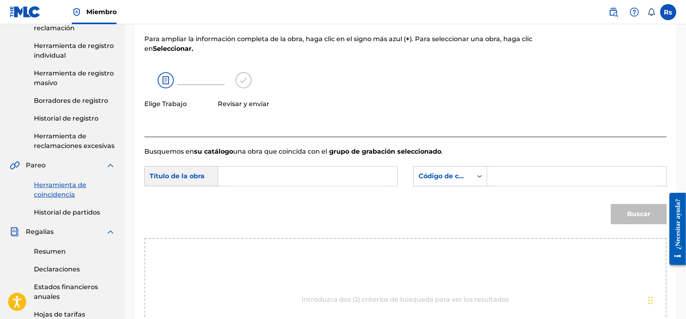
click at [286, 180] on input "Formulario de búsqueda" at bounding box center [307, 176] width 165 height 19
paste input "Opus"
type input "Opus"
click at [459, 182] on div "Código de canción MLC" at bounding box center [443, 176] width 58 height 15
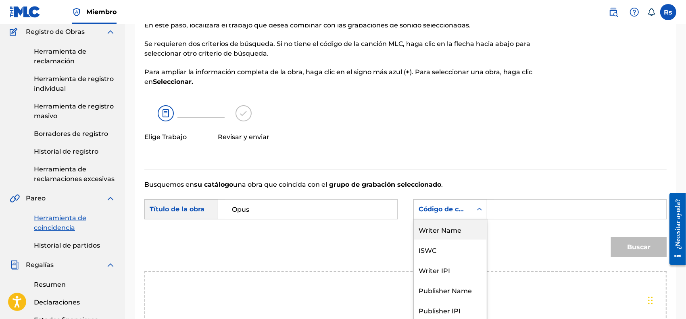
scroll to position [50, 0]
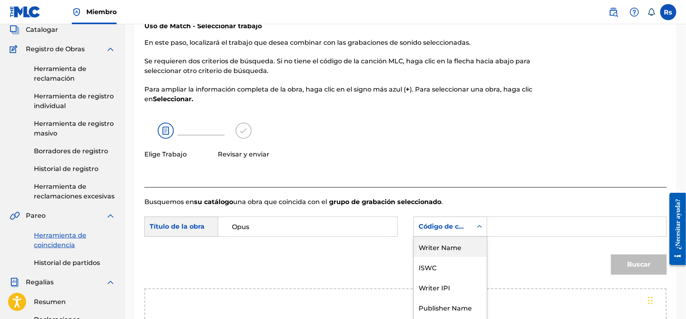
click at [463, 250] on div "Writer Name" at bounding box center [450, 247] width 73 height 20
drag, startPoint x: 503, startPoint y: 219, endPoint x: 509, endPoint y: 227, distance: 9.5
click at [503, 219] on input "Formulario de búsqueda" at bounding box center [576, 226] width 165 height 19
type input "[PERSON_NAME]"
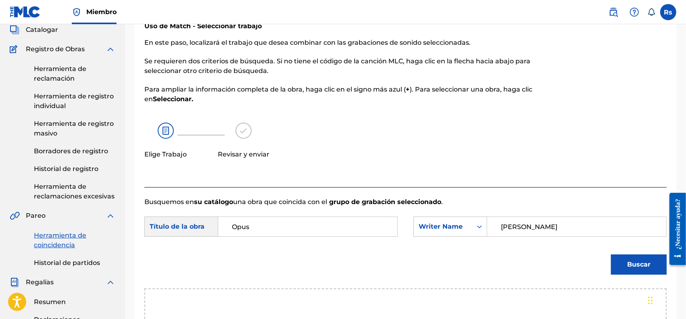
click at [622, 255] on button "Buscar" at bounding box center [639, 265] width 56 height 20
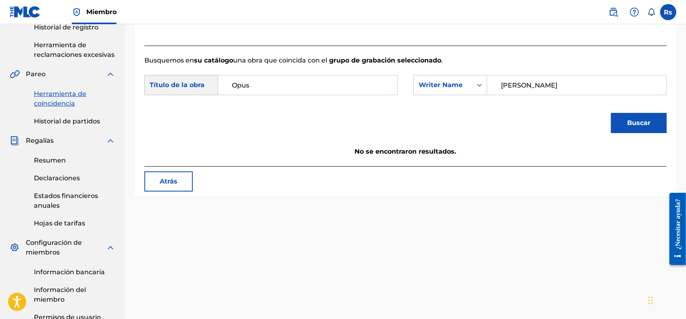
scroll to position [202, 0]
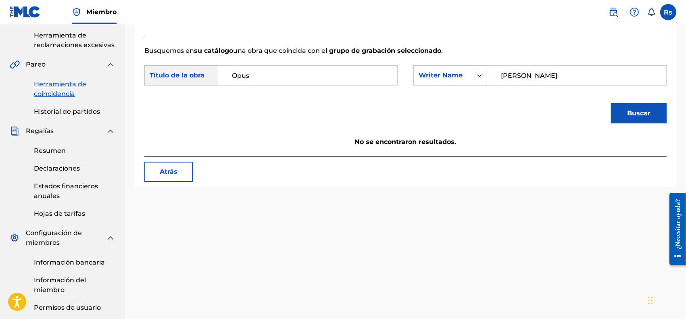
click at [624, 111] on button "Buscar" at bounding box center [639, 113] width 56 height 20
click at [232, 77] on input "Opus" at bounding box center [307, 75] width 165 height 19
click at [251, 92] on div "opus" at bounding box center [307, 93] width 165 height 15
type input "opus"
click at [645, 120] on button "Buscar" at bounding box center [639, 113] width 56 height 20
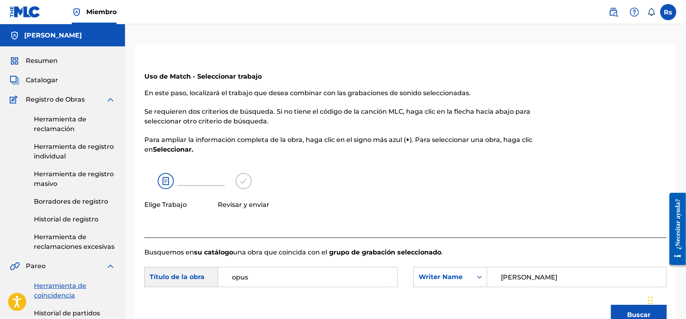
scroll to position [151, 0]
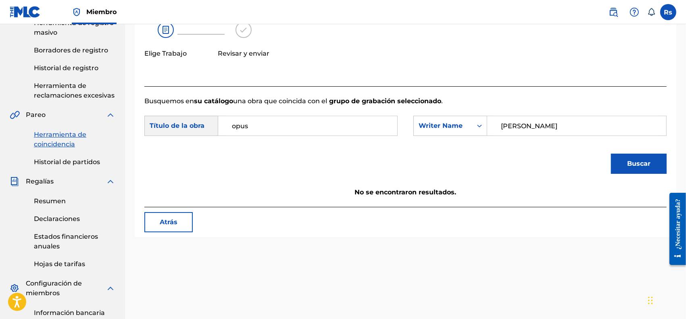
click at [639, 167] on font "Buscar" at bounding box center [638, 164] width 23 height 8
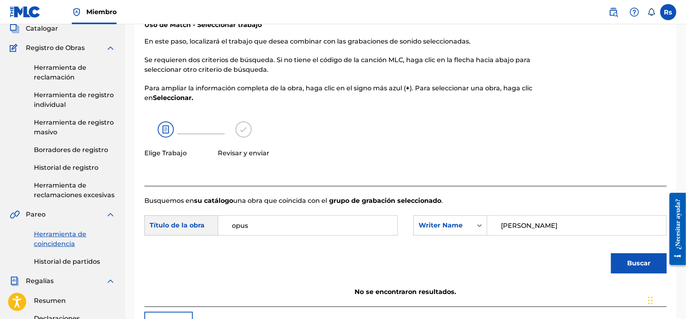
scroll to position [101, 0]
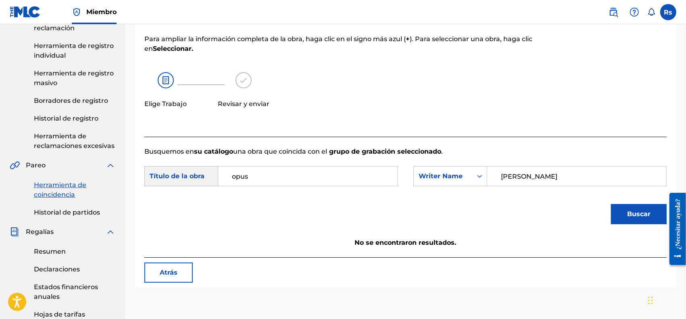
click at [50, 184] on font "Herramienta de coincidencia" at bounding box center [60, 189] width 52 height 17
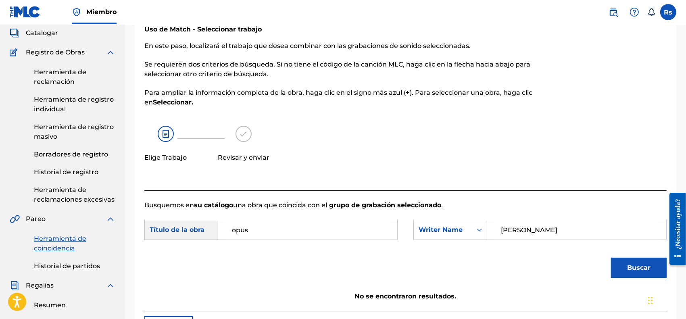
scroll to position [151, 0]
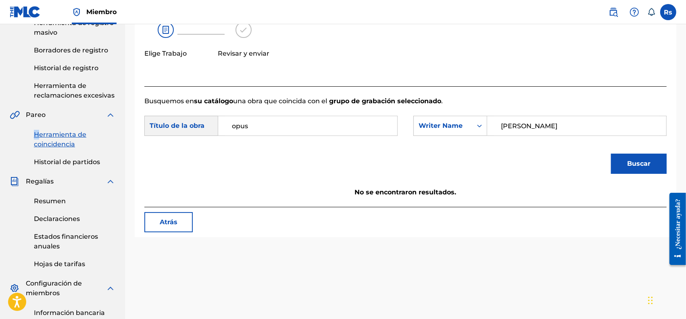
drag, startPoint x: 36, startPoint y: 126, endPoint x: 47, endPoint y: 138, distance: 15.7
click at [38, 126] on div "Herramienta de coincidencia Historial de partidos" at bounding box center [63, 143] width 106 height 47
click at [52, 141] on font "Herramienta de coincidencia" at bounding box center [60, 139] width 52 height 17
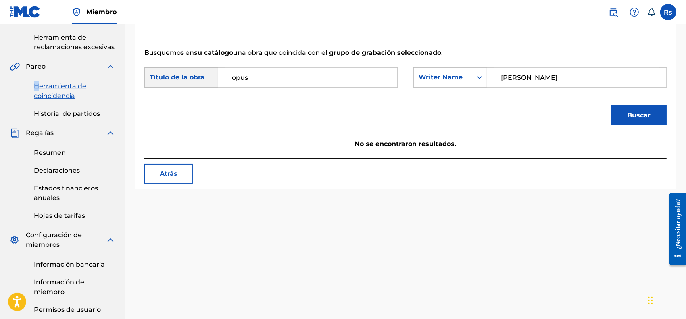
scroll to position [202, 0]
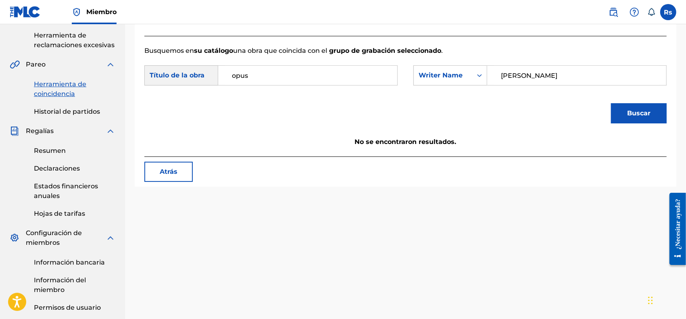
click at [194, 172] on div "Atrás" at bounding box center [405, 172] width 522 height 20
click at [174, 175] on font "Atrás" at bounding box center [169, 172] width 18 height 10
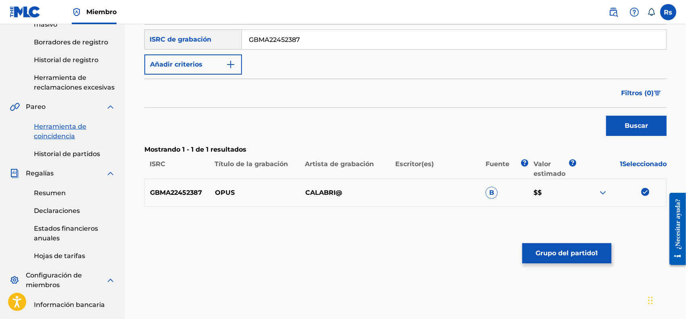
scroll to position [101, 0]
